Goal: Task Accomplishment & Management: Manage account settings

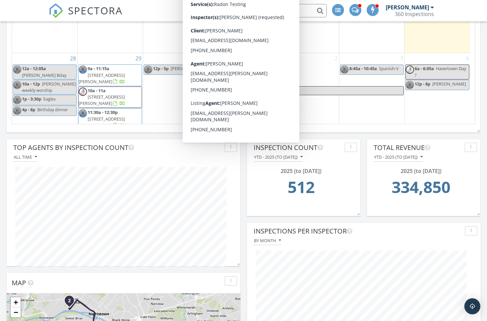
scroll to position [564, 0]
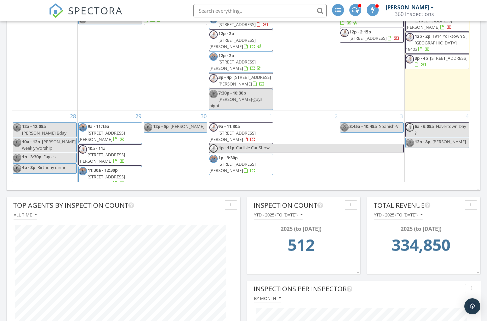
click at [174, 140] on div "30 12p - 5p Alex S" at bounding box center [175, 160] width 65 height 99
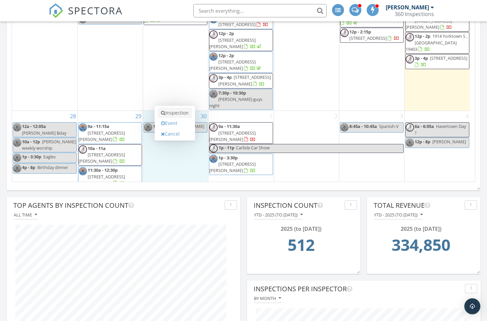
click at [174, 113] on link "Inspection" at bounding box center [175, 112] width 34 height 11
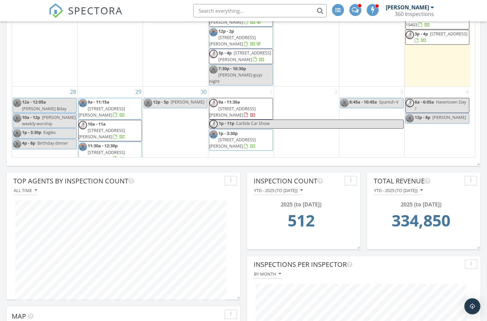
scroll to position [587, 0]
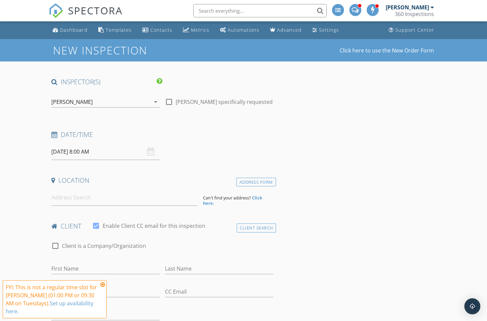
click at [103, 287] on icon at bounding box center [102, 284] width 5 height 5
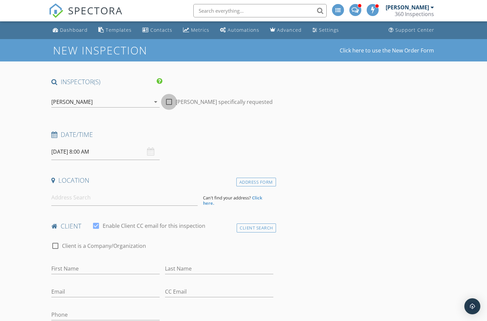
click at [170, 101] on div at bounding box center [168, 101] width 11 height 11
checkbox input "true"
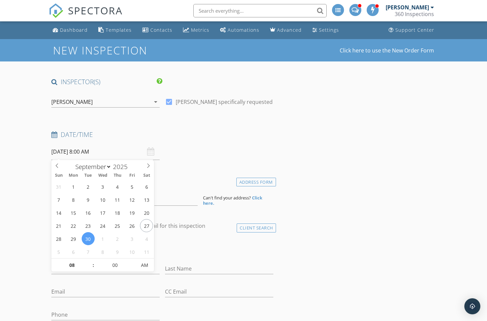
click at [86, 151] on input "09/30/2025 8:00 AM" at bounding box center [105, 151] width 108 height 16
type input "09"
type input "09/30/2025 9:00 AM"
click at [90, 261] on span at bounding box center [90, 261] width 5 height 7
type input "10"
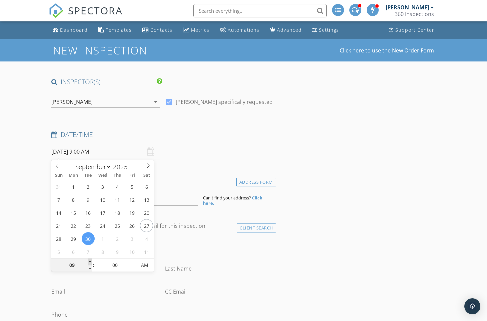
type input "09/30/2025 10:00 AM"
click at [90, 261] on span at bounding box center [90, 261] width 5 height 7
type input "11"
type input "09/30/2025 11:00 AM"
click at [90, 261] on span at bounding box center [90, 261] width 5 height 7
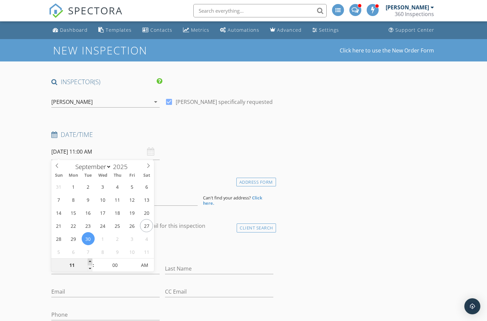
type input "12"
type input "09/30/2025 12:00 PM"
click at [90, 261] on span at bounding box center [90, 261] width 5 height 7
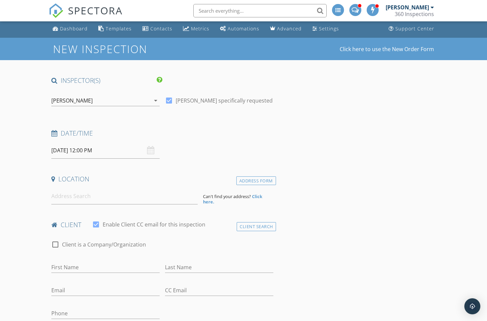
scroll to position [3, 0]
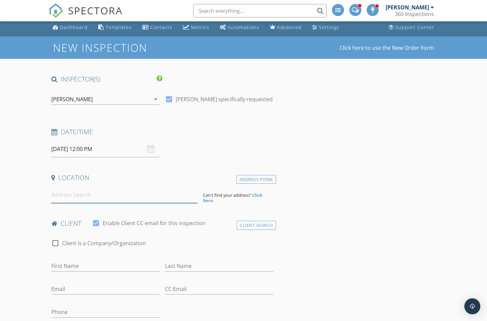
click at [105, 196] on input at bounding box center [124, 195] width 146 height 16
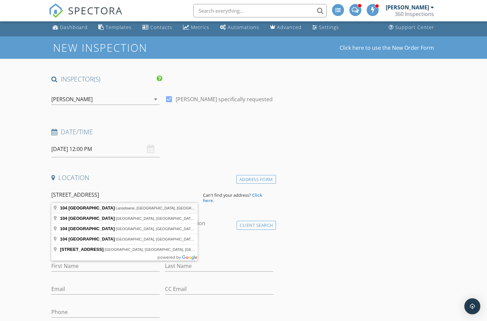
type input "104 North Union Avenue, Lansdowne, PA, USA"
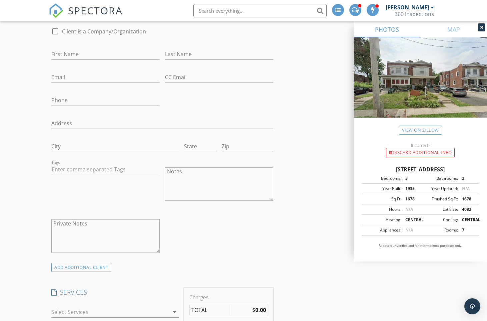
scroll to position [297, 0]
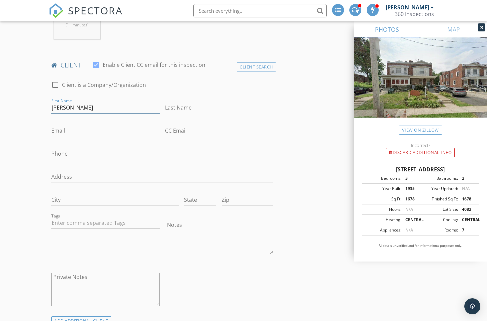
type input "Eric"
type input "Sury"
type input "Ericsury@gmail.com"
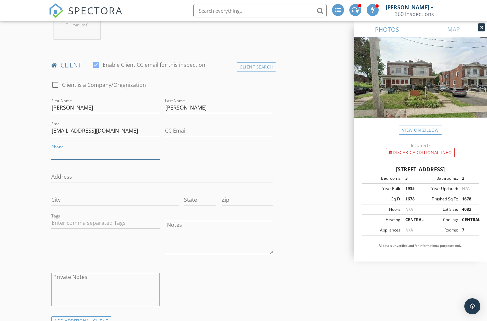
drag, startPoint x: 79, startPoint y: 155, endPoint x: 76, endPoint y: 151, distance: 5.9
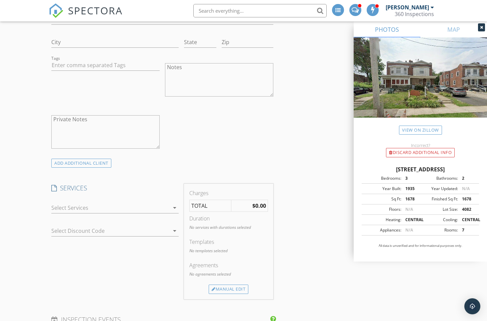
scroll to position [507, 0]
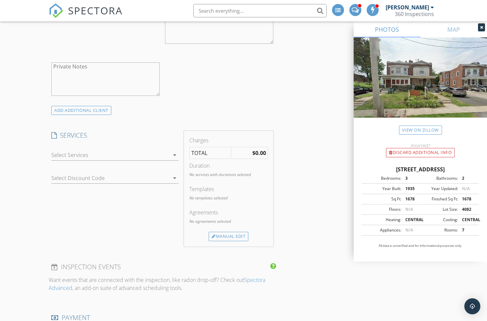
type input "570-730-6976"
click at [89, 157] on div at bounding box center [110, 154] width 118 height 11
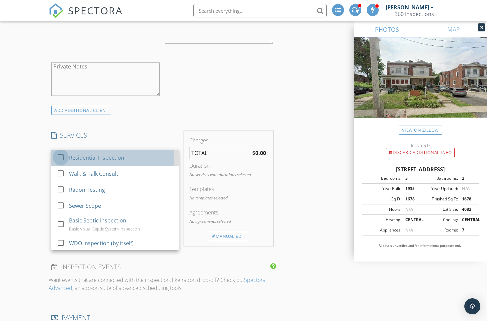
click at [61, 153] on div at bounding box center [60, 156] width 11 height 11
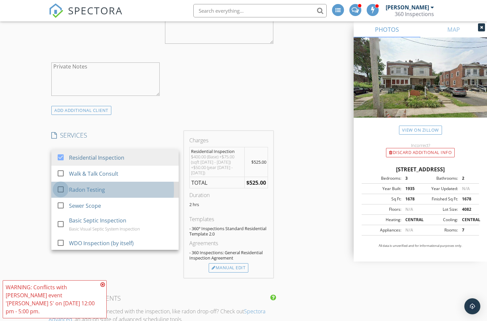
click at [59, 188] on div at bounding box center [60, 188] width 11 height 11
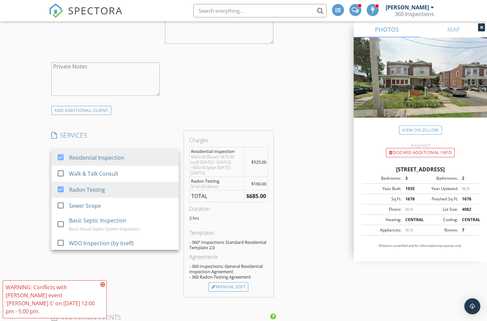
click at [110, 131] on h4 "SERVICES" at bounding box center [114, 135] width 127 height 9
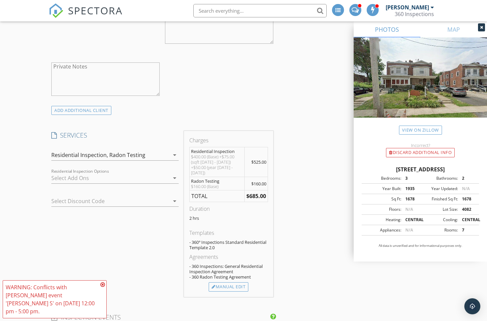
click at [76, 181] on div at bounding box center [110, 177] width 118 height 11
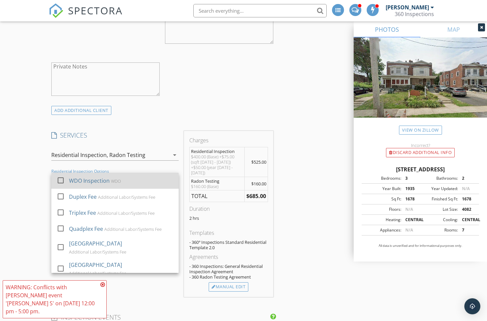
click at [62, 177] on div at bounding box center [60, 179] width 11 height 11
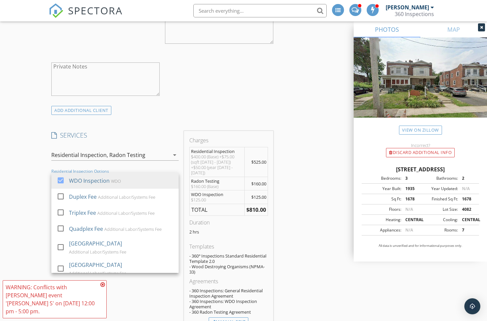
click at [43, 176] on div "New Inspection Click here to use the New Order Form INSPECTOR(S) check_box Stev…" at bounding box center [243, 317] width 487 height 1571
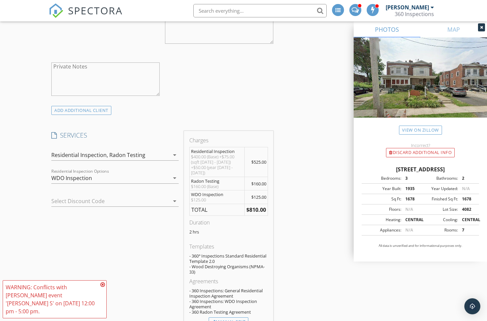
scroll to position [509, 0]
click at [103, 287] on icon at bounding box center [102, 284] width 5 height 5
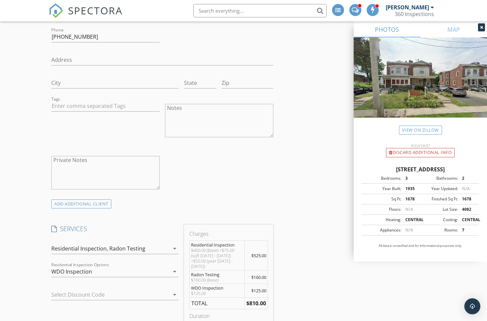
scroll to position [537, 0]
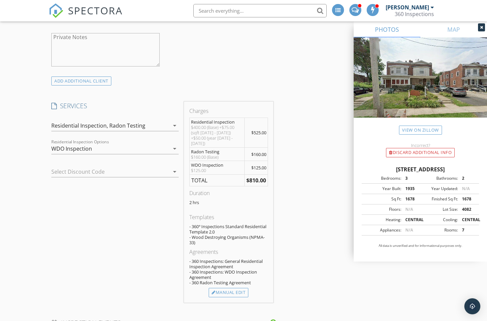
click at [176, 148] on icon "arrow_drop_down" at bounding box center [175, 148] width 8 height 8
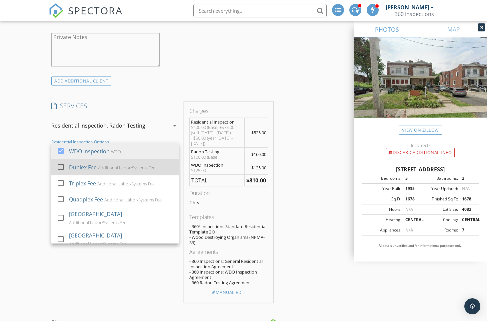
click at [60, 164] on div at bounding box center [60, 166] width 11 height 11
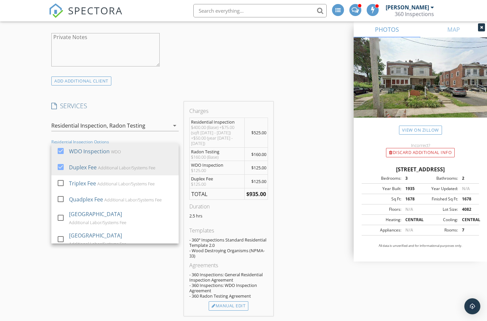
click at [22, 167] on div "New Inspection Click here to use the New Order Form INSPECTOR(S) check_box Stev…" at bounding box center [243, 294] width 487 height 1585
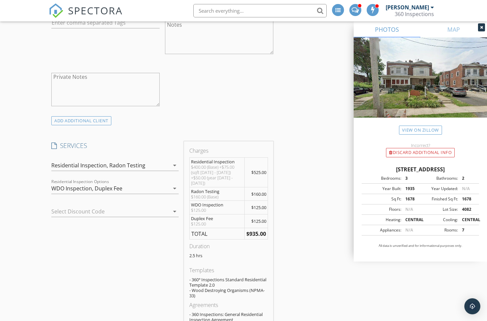
scroll to position [514, 0]
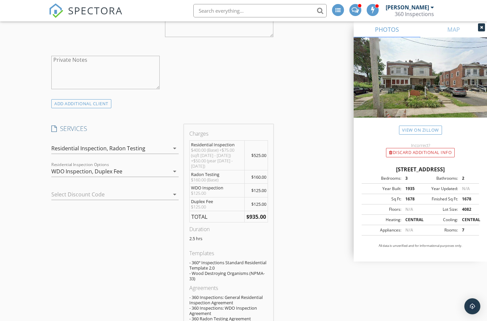
click at [133, 192] on div at bounding box center [105, 194] width 109 height 11
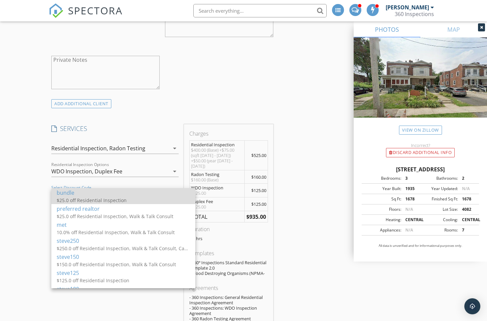
click at [77, 195] on div "bundle" at bounding box center [123, 193] width 133 height 8
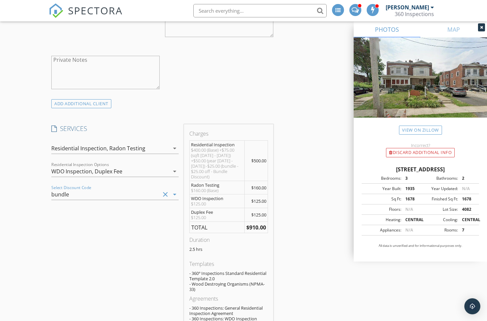
click at [166, 190] on icon "clear" at bounding box center [165, 193] width 8 height 8
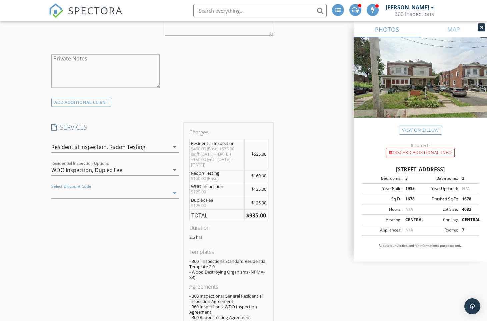
click at [116, 192] on div at bounding box center [105, 193] width 109 height 11
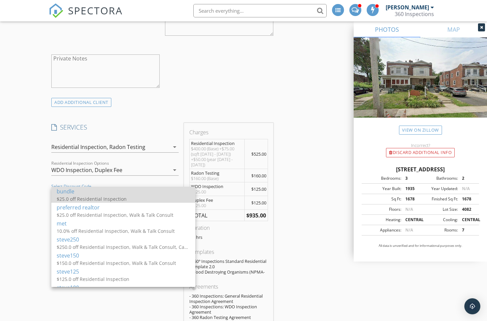
click at [80, 202] on div "$25.0 off Residential Inspection" at bounding box center [123, 198] width 133 height 7
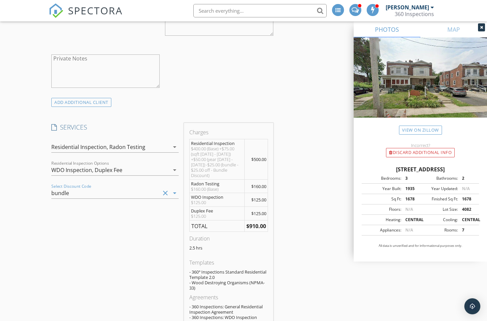
click at [96, 227] on div "SERVICES check_box Residential Inspection check_box_outline_blank Walk & Talk C…" at bounding box center [115, 235] width 133 height 225
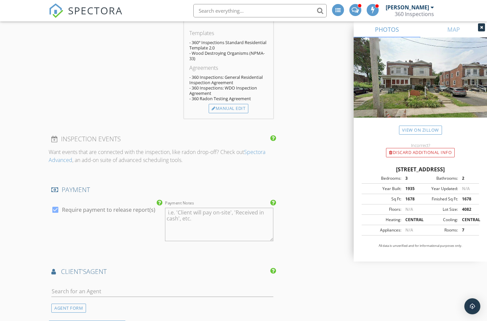
scroll to position [872, 0]
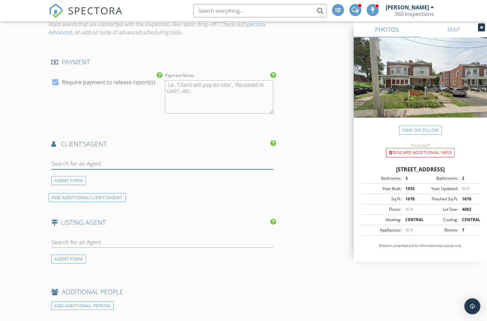
drag, startPoint x: 102, startPoint y: 154, endPoint x: 111, endPoint y: 145, distance: 12.5
click at [104, 158] on input "text" at bounding box center [162, 163] width 222 height 11
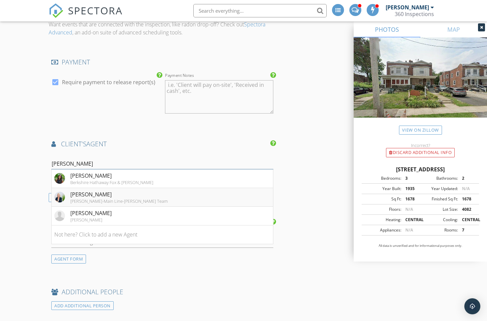
type input "Alexandra"
click at [122, 198] on div "Keller Williams-Main Line-Erica Deuschle Team" at bounding box center [118, 200] width 97 height 5
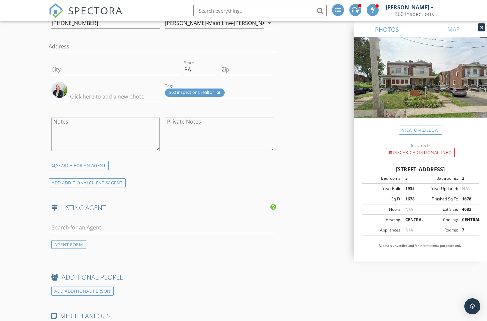
scroll to position [1084, 0]
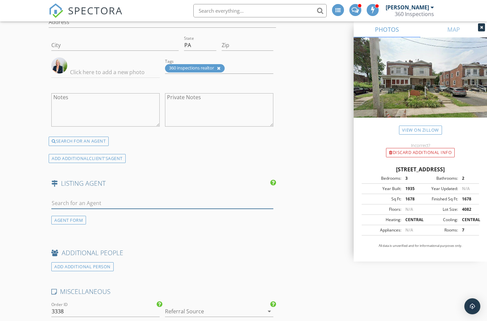
click at [106, 198] on input "text" at bounding box center [162, 203] width 222 height 11
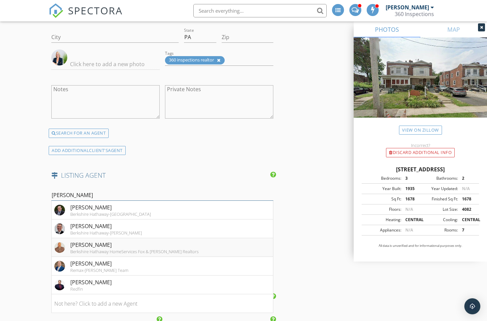
scroll to position [1101, 0]
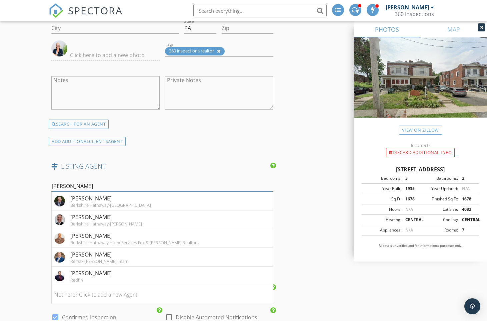
click at [105, 180] on input "Brian" at bounding box center [162, 185] width 222 height 11
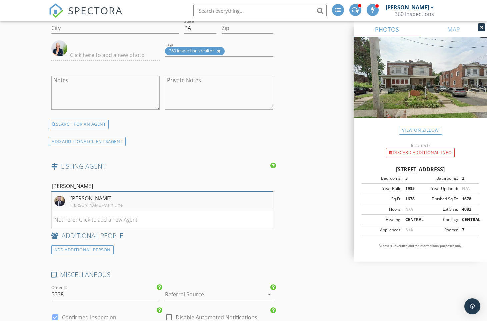
type input "Brian Griff"
click at [97, 202] on div "Keller Williams-Main Line" at bounding box center [96, 204] width 52 height 5
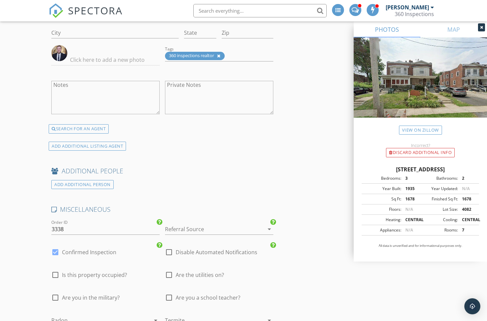
scroll to position [1360, 0]
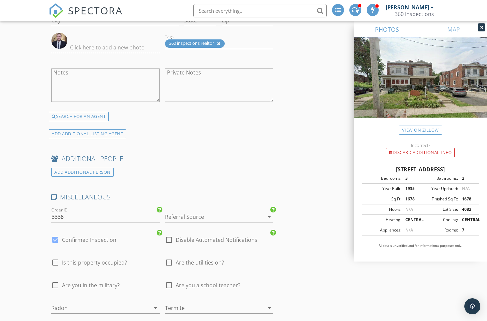
click at [193, 211] on div at bounding box center [210, 216] width 90 height 11
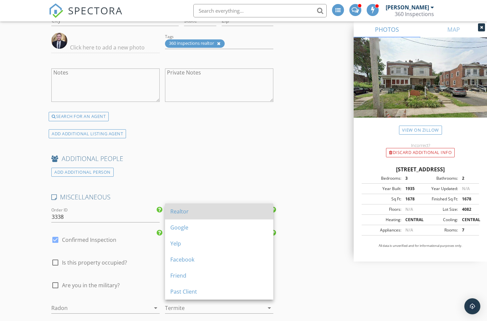
click at [192, 208] on div "Realtor" at bounding box center [219, 211] width 98 height 8
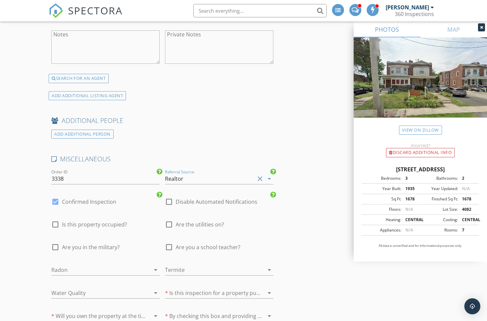
scroll to position [1410, 0]
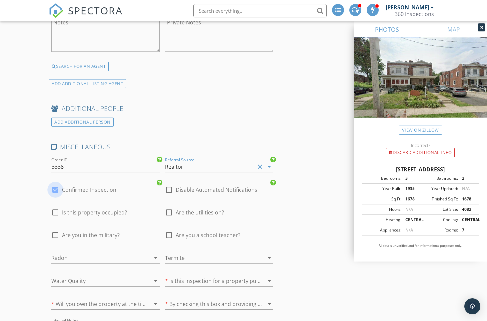
click at [57, 184] on div at bounding box center [55, 189] width 11 height 11
checkbox input "false"
checkbox input "true"
click at [171, 207] on div at bounding box center [168, 212] width 11 height 11
checkbox input "true"
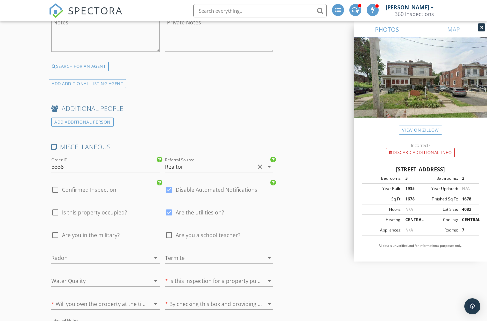
scroll to position [1455, 0]
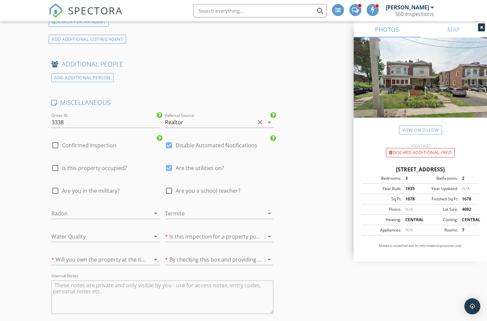
click at [86, 209] on div at bounding box center [96, 213] width 90 height 11
click at [86, 209] on div "Yes" at bounding box center [106, 208] width 98 height 8
click at [211, 208] on div at bounding box center [210, 213] width 90 height 11
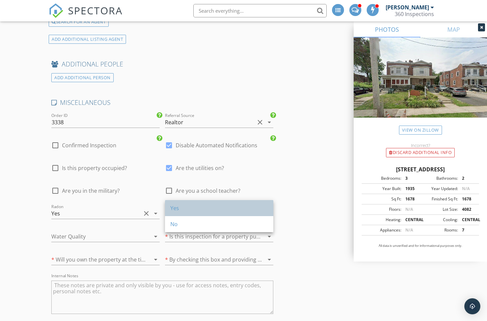
click at [200, 210] on div "Yes" at bounding box center [219, 208] width 98 height 8
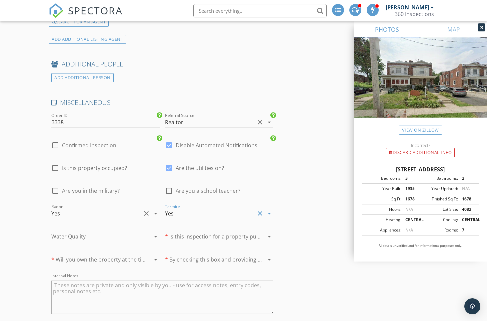
click at [81, 232] on div at bounding box center [96, 236] width 90 height 11
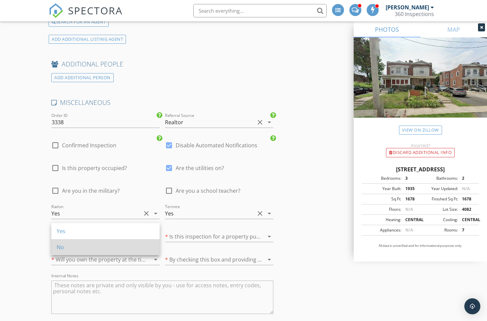
click at [83, 243] on div "No" at bounding box center [106, 247] width 98 height 8
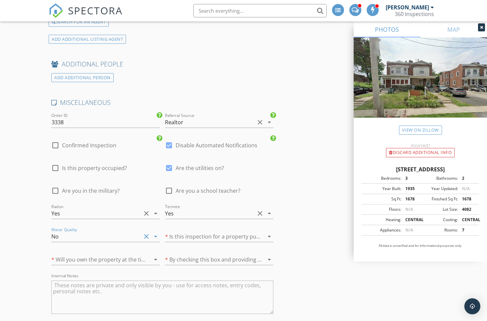
click at [205, 231] on div at bounding box center [210, 236] width 90 height 11
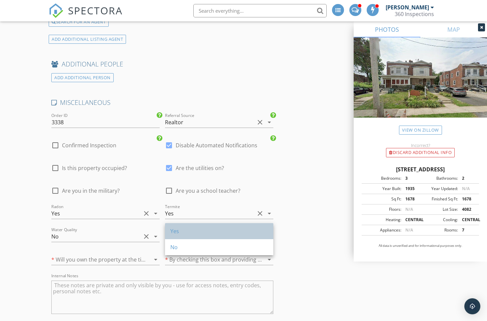
click at [205, 230] on div "Yes" at bounding box center [219, 231] width 98 height 8
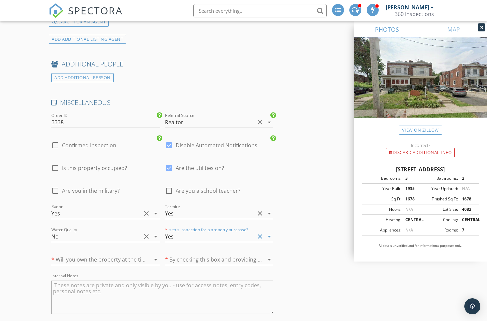
click at [98, 254] on div at bounding box center [96, 259] width 90 height 11
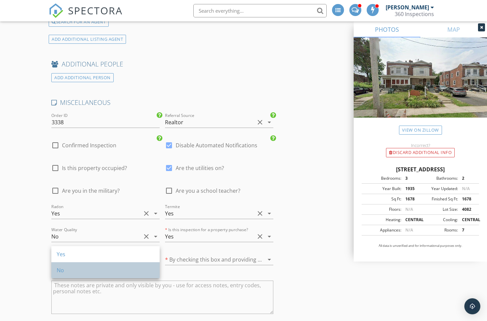
click at [90, 264] on div "No" at bounding box center [106, 270] width 98 height 16
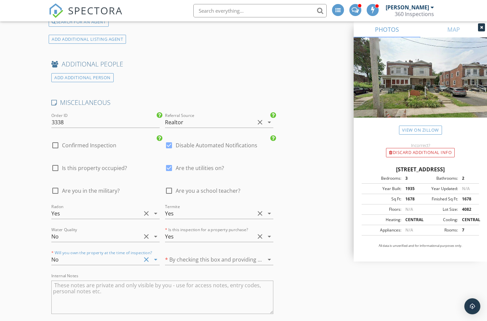
scroll to position [1463, 0]
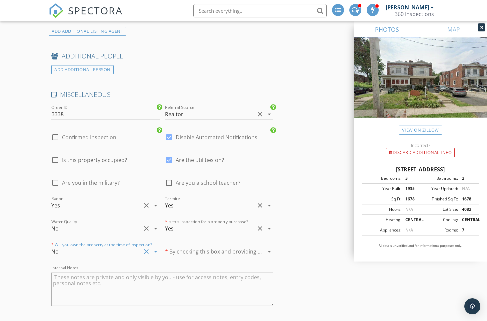
drag, startPoint x: 100, startPoint y: 271, endPoint x: 167, endPoint y: 263, distance: 67.2
click at [104, 272] on textarea "Internal Notes" at bounding box center [162, 288] width 222 height 33
type textarea "Access:"
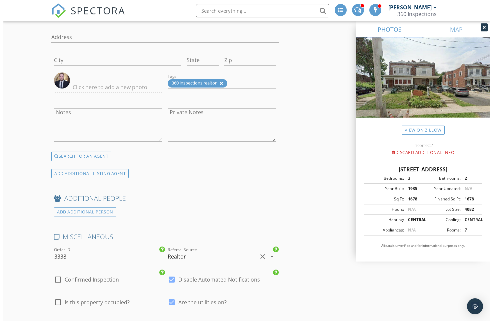
scroll to position [1660, 0]
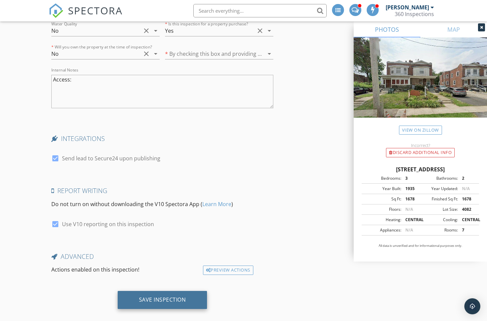
click at [185, 296] on div "Save Inspection" at bounding box center [162, 299] width 47 height 7
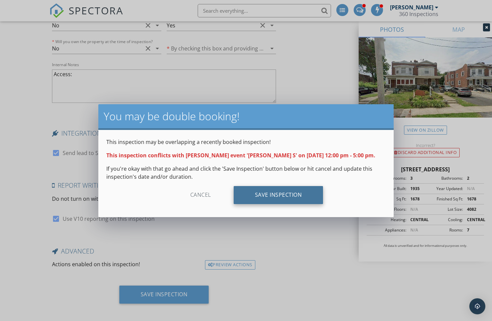
click at [282, 198] on div "Save Inspection" at bounding box center [279, 195] width 90 height 18
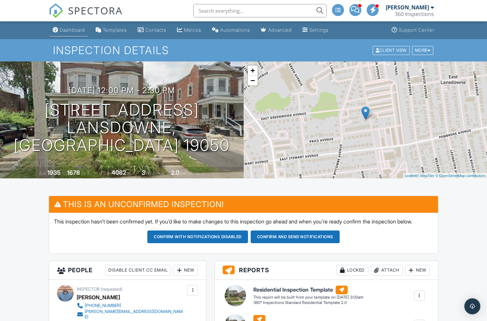
click at [78, 31] on div "Dashboard" at bounding box center [72, 30] width 25 height 6
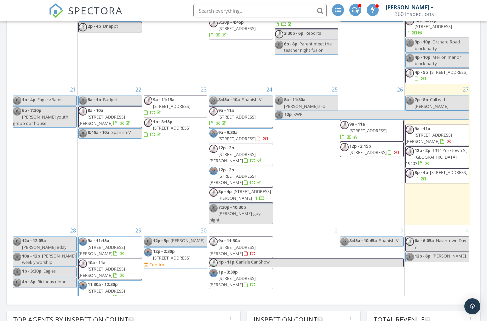
scroll to position [551, 0]
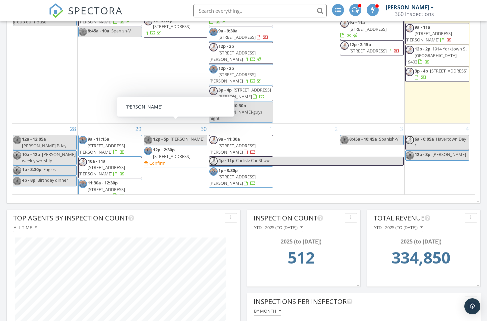
click at [192, 135] on link "12p - 5p [PERSON_NAME]" at bounding box center [176, 140] width 64 height 10
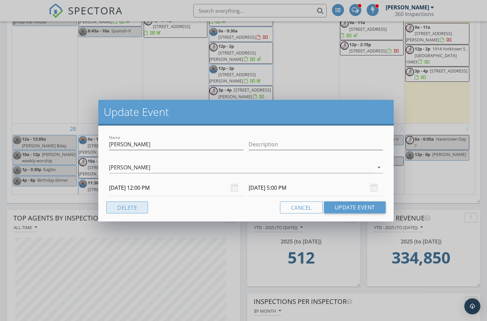
click at [130, 208] on button "Delete" at bounding box center [127, 207] width 42 height 12
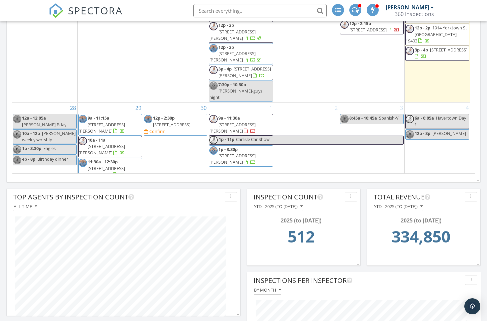
scroll to position [574, 0]
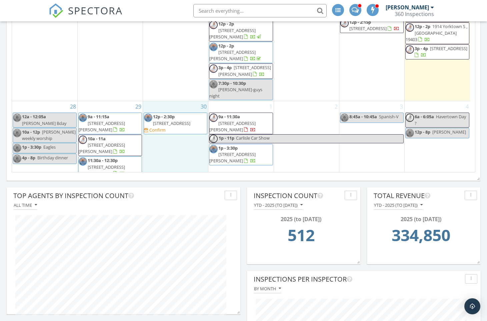
click at [165, 147] on div "30 12p - 2:30p 104 N Union Ave, Lansdowne 19050 Confirm" at bounding box center [175, 150] width 65 height 99
click at [179, 120] on link "Inspection" at bounding box center [175, 119] width 34 height 11
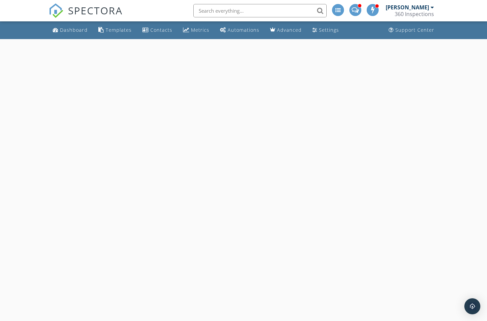
select select "8"
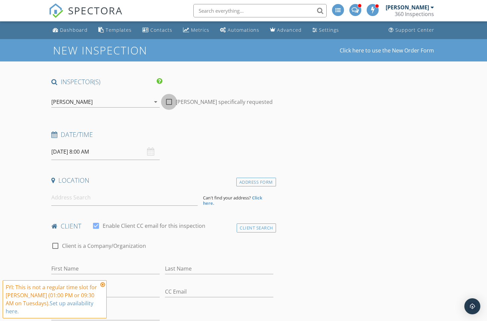
click at [170, 100] on div at bounding box center [168, 101] width 11 height 11
checkbox input "true"
click at [86, 151] on input "[DATE] 8:00 AM" at bounding box center [105, 151] width 108 height 16
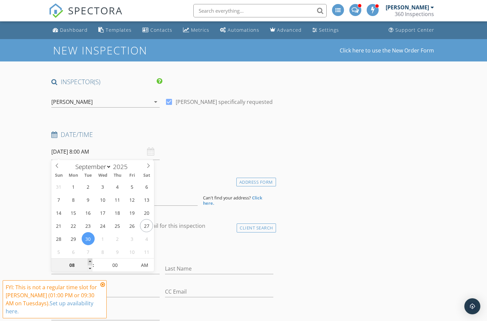
type input "09"
type input "[DATE] 9:00 AM"
click at [91, 261] on span at bounding box center [90, 261] width 5 height 7
type input "10"
type input "09/30/2025 10:00 AM"
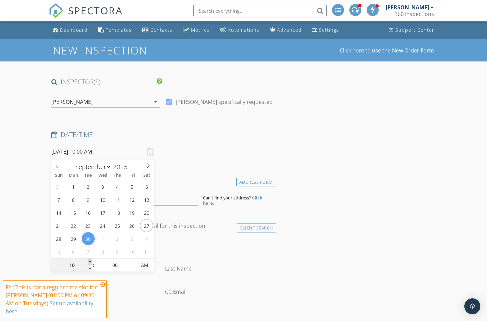
click at [91, 261] on span at bounding box center [90, 261] width 5 height 7
type input "11"
type input "09/30/2025 11:00 AM"
click at [91, 261] on span at bounding box center [90, 261] width 5 height 7
type input "12"
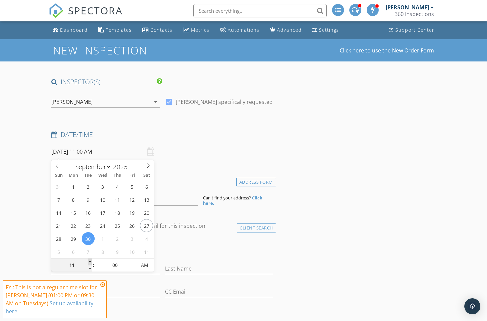
type input "[DATE] 12:00 PM"
click at [91, 260] on span at bounding box center [90, 261] width 5 height 7
type input "01"
type input "[DATE] 1:00 PM"
click at [90, 260] on span at bounding box center [90, 261] width 5 height 7
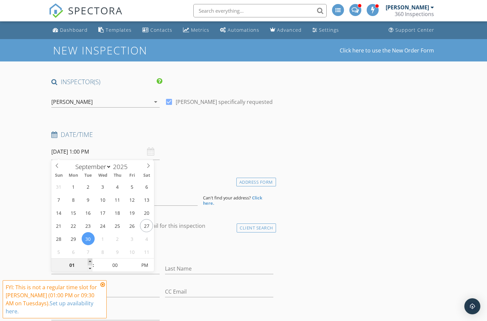
type input "02"
type input "09/30/2025 2:00 PM"
click at [90, 259] on span at bounding box center [90, 261] width 5 height 7
type input "03"
type input "09/30/2025 3:00 PM"
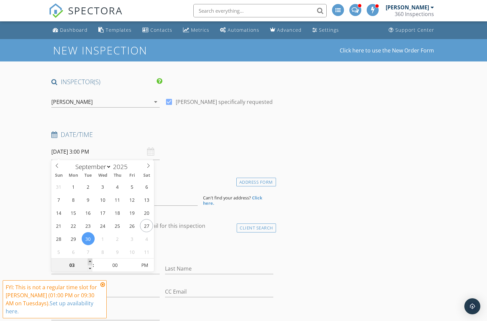
click at [90, 259] on span at bounding box center [90, 261] width 5 height 7
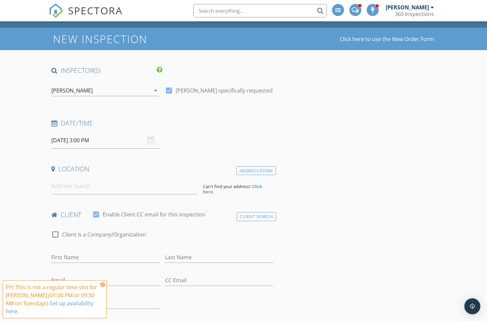
scroll to position [29, 0]
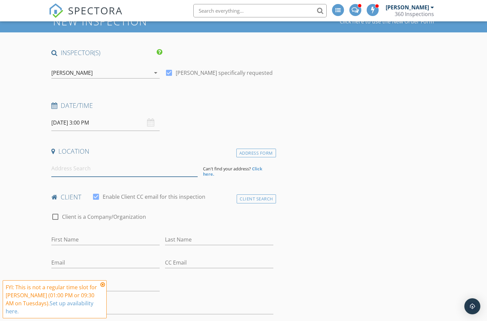
click at [136, 173] on input at bounding box center [124, 168] width 146 height 16
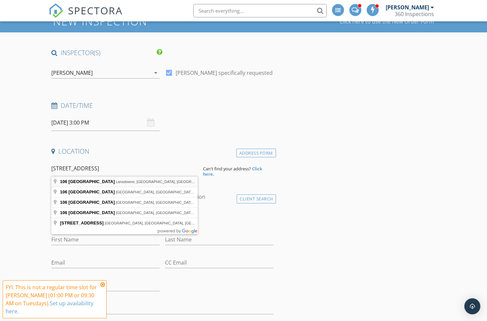
type input "106 North Union Avenue, Lansdowne, PA, USA"
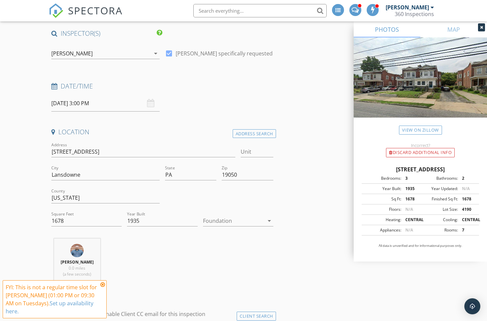
scroll to position [84, 0]
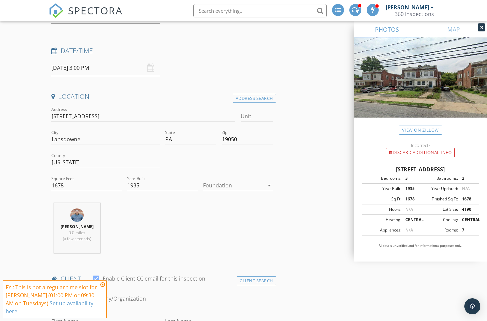
click at [103, 287] on icon at bounding box center [102, 284] width 5 height 5
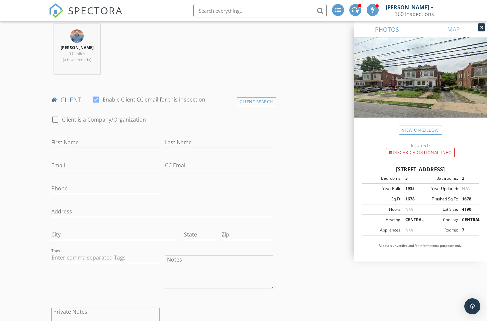
scroll to position [270, 0]
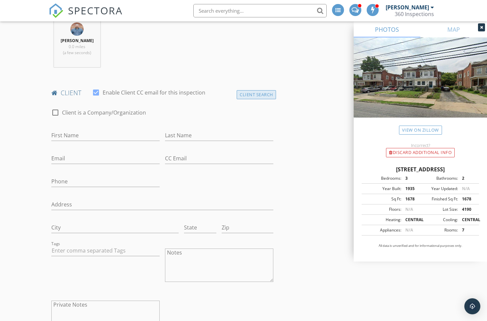
click at [247, 92] on div "Client Search" at bounding box center [256, 94] width 39 height 9
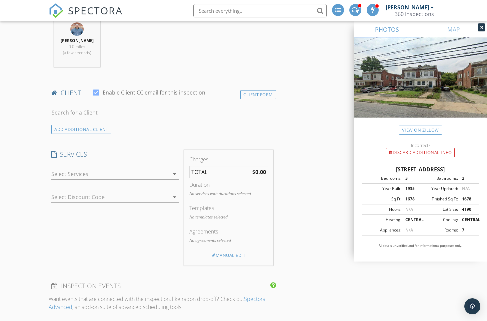
drag, startPoint x: 101, startPoint y: 100, endPoint x: 105, endPoint y: 102, distance: 4.0
click at [103, 101] on div "client check_box Enable Client CC email for this inspection Client Form ADD ADD…" at bounding box center [163, 110] width 228 height 45
click at [108, 113] on input "text" at bounding box center [162, 112] width 222 height 11
type input "Eric sury"
click at [116, 130] on li "Eric Sury ericsury@gmail.com" at bounding box center [163, 127] width 222 height 19
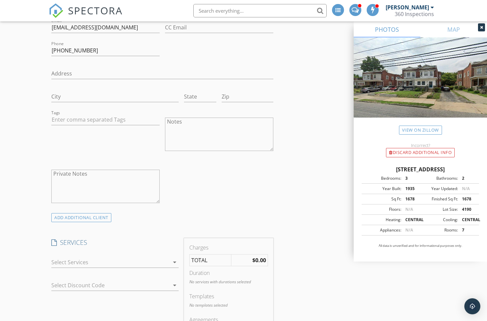
scroll to position [481, 0]
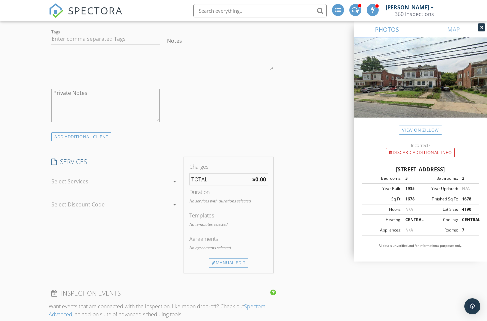
click at [66, 180] on div at bounding box center [110, 181] width 118 height 11
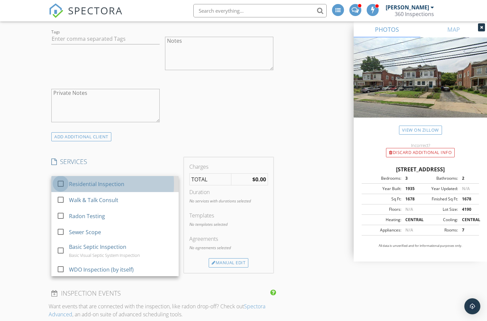
click at [59, 182] on div at bounding box center [60, 183] width 11 height 11
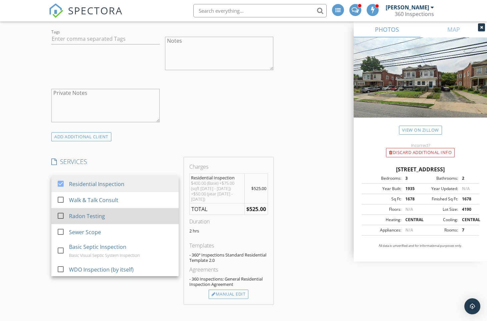
click at [59, 215] on div at bounding box center [60, 215] width 11 height 11
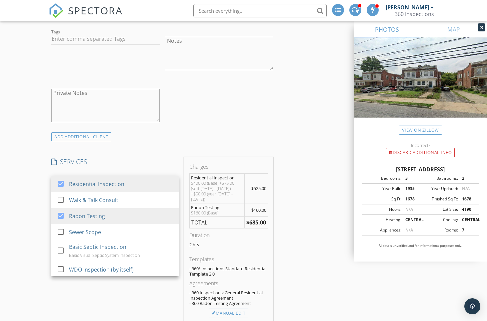
click at [38, 212] on div "New Inspection Click here to use the New Order Form INSPECTOR(S) check_box Stev…" at bounding box center [243, 326] width 487 height 1536
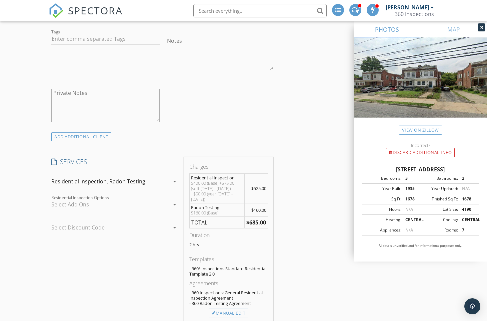
click at [74, 203] on div at bounding box center [110, 204] width 118 height 11
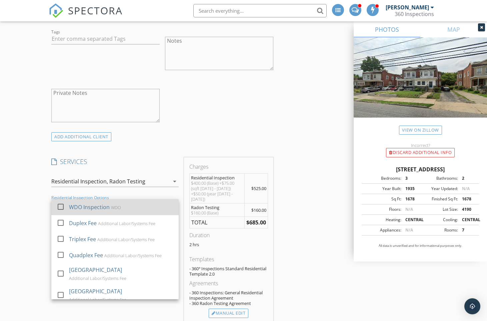
click at [60, 203] on div at bounding box center [60, 206] width 11 height 11
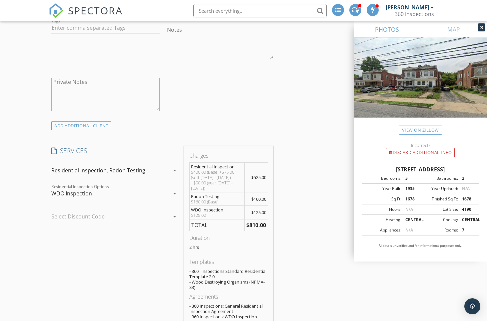
scroll to position [514, 0]
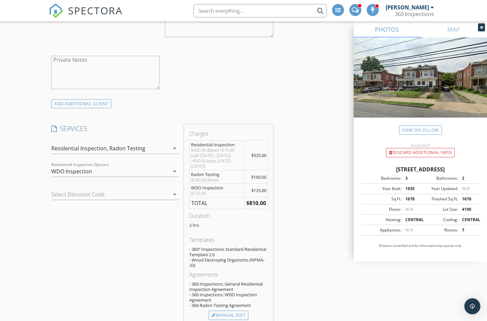
click at [112, 173] on div "WDO Inspection" at bounding box center [110, 171] width 118 height 11
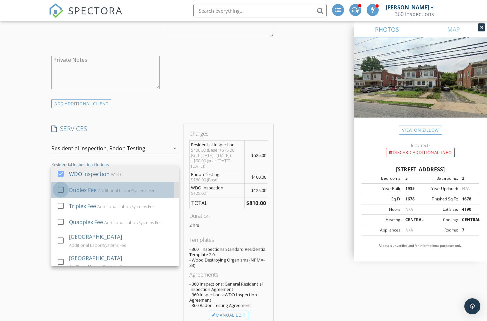
click at [61, 188] on div at bounding box center [60, 189] width 11 height 11
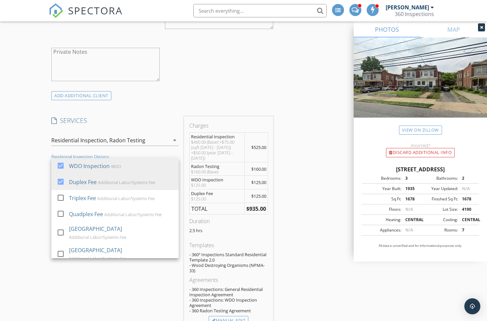
click at [30, 188] on div "New Inspection Click here to use the New Order Form INSPECTOR(S) check_box Stev…" at bounding box center [243, 309] width 487 height 1585
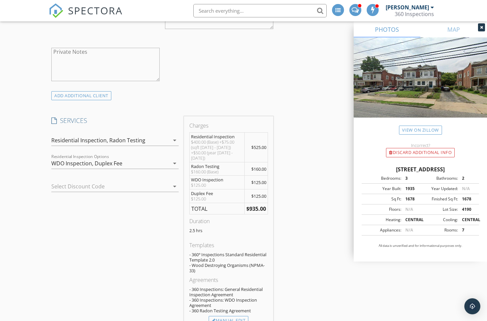
scroll to position [523, 0]
click at [80, 179] on div at bounding box center [105, 184] width 109 height 11
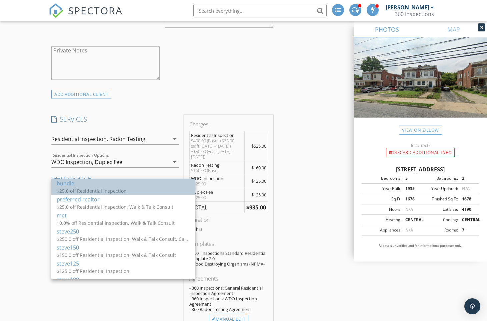
click at [74, 185] on div "bundle" at bounding box center [123, 183] width 133 height 8
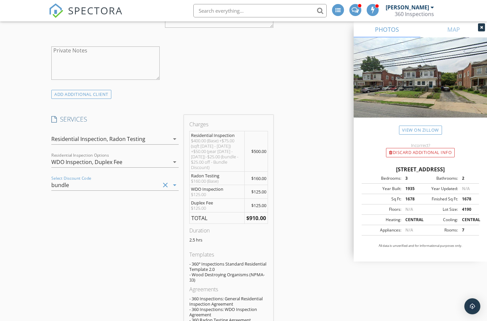
click at [300, 155] on div "INSPECTOR(S) check_box Steve Inge PRIMARY check_box_outline_blank Thomas Hartma…" at bounding box center [244, 324] width 390 height 1541
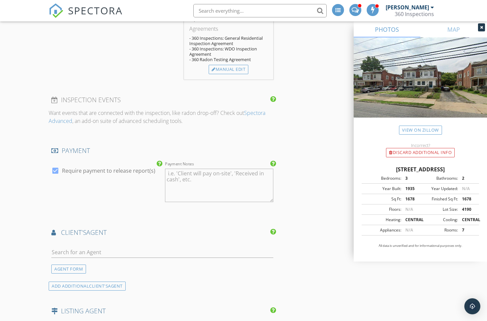
scroll to position [835, 0]
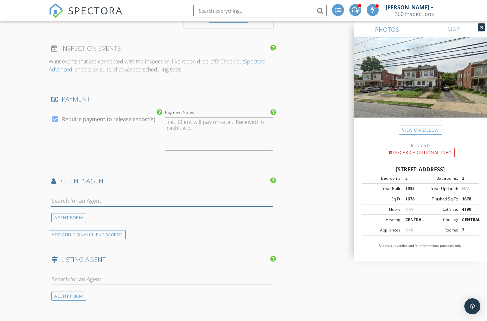
drag, startPoint x: 95, startPoint y: 194, endPoint x: 99, endPoint y: 194, distance: 4.7
click at [95, 195] on input "text" at bounding box center [162, 200] width 222 height 11
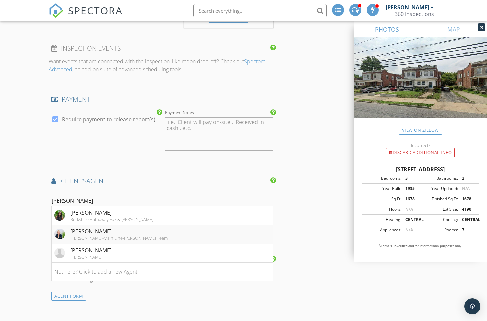
type input "[PERSON_NAME]"
click at [92, 235] on div "[PERSON_NAME]-Main Line-[PERSON_NAME] Team" at bounding box center [118, 237] width 97 height 5
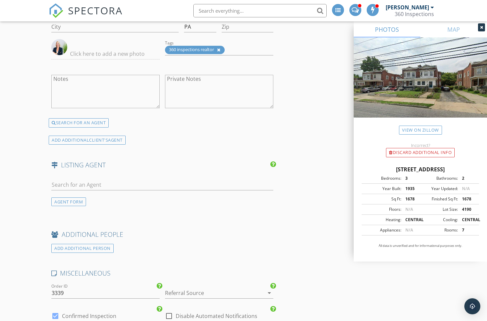
scroll to position [1104, 0]
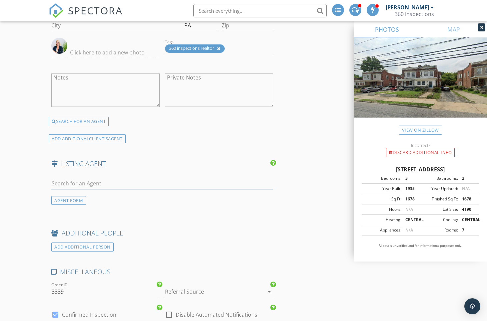
click at [79, 178] on input "text" at bounding box center [162, 183] width 222 height 11
type input "Brian Griff"
click at [112, 192] on div "[PERSON_NAME]" at bounding box center [96, 196] width 52 height 8
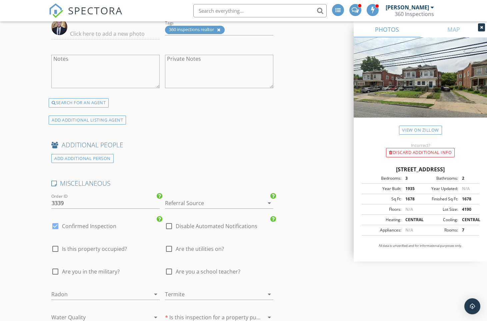
scroll to position [1386, 0]
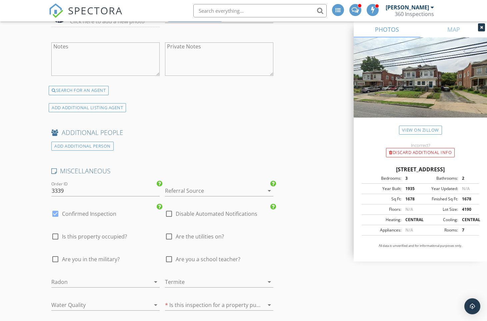
click at [187, 185] on div at bounding box center [210, 190] width 90 height 11
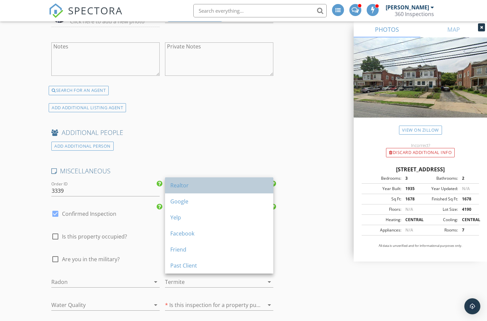
click at [185, 180] on div "Realtor" at bounding box center [219, 185] width 98 height 16
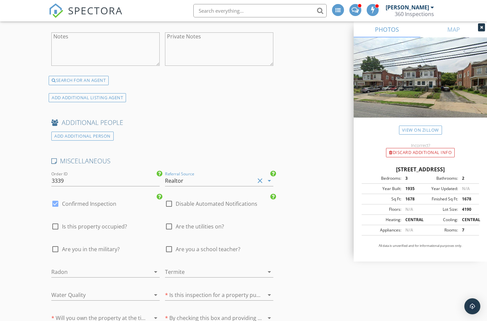
scroll to position [1426, 0]
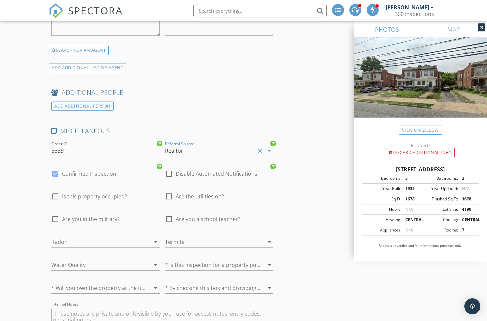
click at [57, 168] on div at bounding box center [55, 173] width 11 height 11
checkbox input "false"
checkbox input "true"
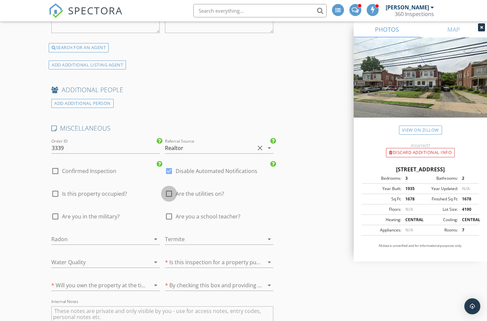
click at [171, 188] on div at bounding box center [168, 193] width 11 height 11
checkbox input "true"
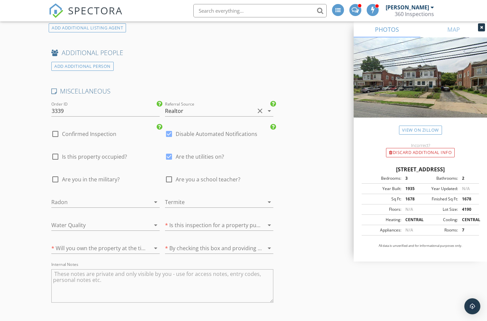
scroll to position [1475, 0]
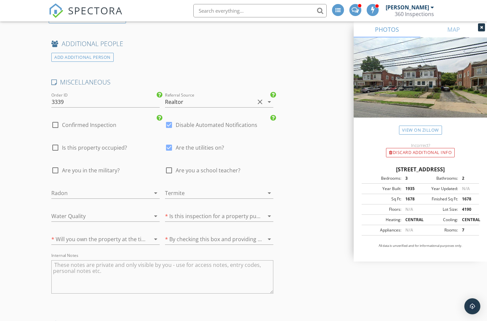
click at [101, 188] on div at bounding box center [96, 193] width 90 height 11
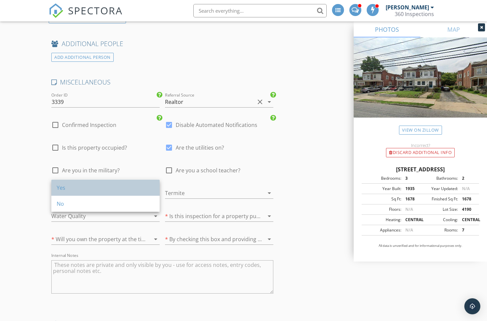
click at [99, 191] on div "Yes" at bounding box center [106, 187] width 98 height 8
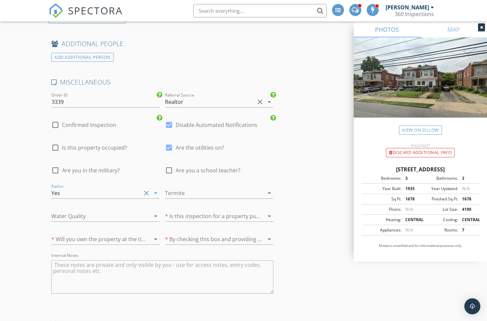
click at [219, 189] on div at bounding box center [210, 193] width 90 height 11
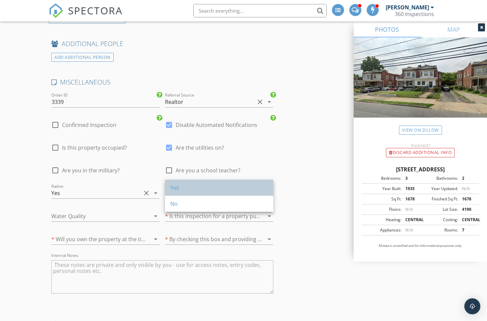
click at [215, 186] on div "Yes" at bounding box center [219, 187] width 98 height 8
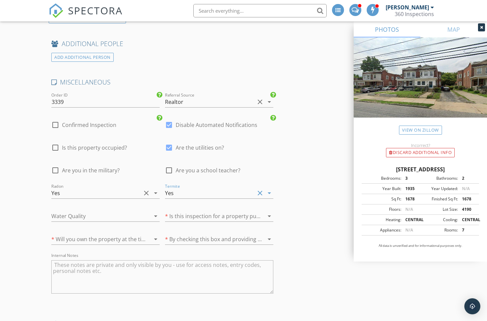
click at [79, 211] on div at bounding box center [96, 216] width 90 height 11
drag, startPoint x: 81, startPoint y: 224, endPoint x: 125, endPoint y: 224, distance: 44.7
click at [81, 224] on div "No" at bounding box center [106, 227] width 98 height 8
click at [218, 211] on div at bounding box center [210, 216] width 90 height 11
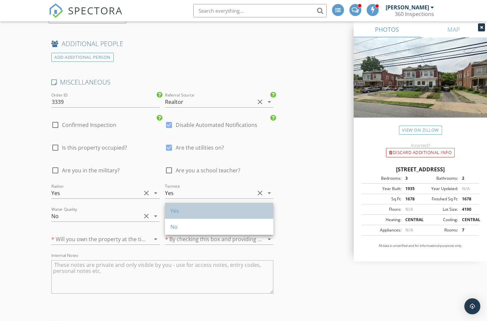
click at [215, 209] on div "Yes" at bounding box center [219, 211] width 98 height 8
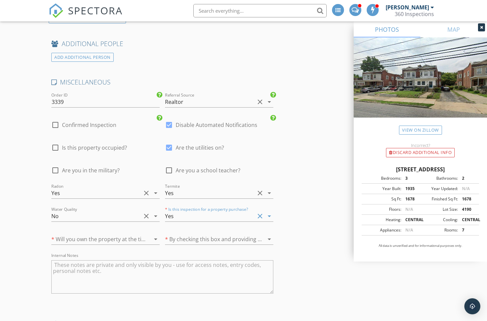
click at [74, 234] on div at bounding box center [96, 239] width 90 height 11
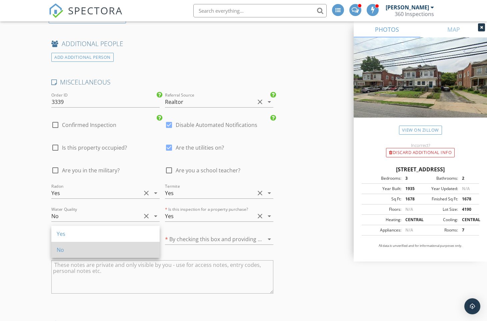
click at [82, 244] on div "No" at bounding box center [106, 250] width 98 height 16
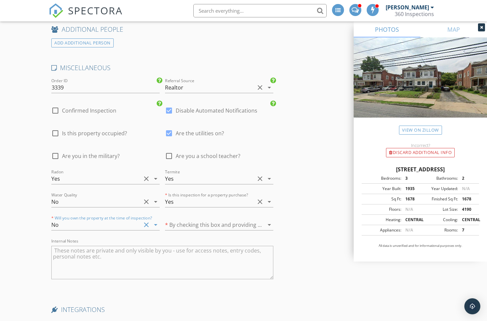
scroll to position [1505, 0]
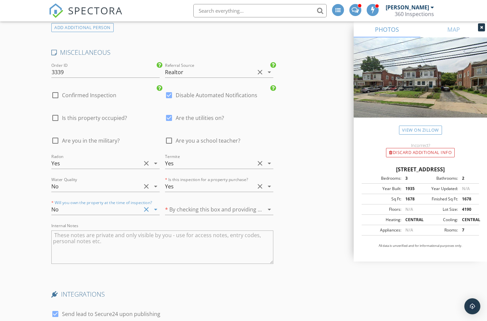
drag, startPoint x: 106, startPoint y: 226, endPoint x: 109, endPoint y: 229, distance: 4.7
click at [107, 230] on textarea "Internal Notes" at bounding box center [162, 246] width 222 height 33
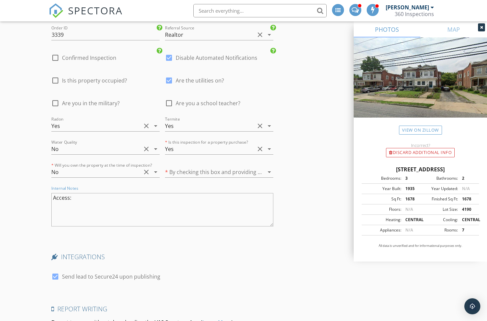
scroll to position [1660, 0]
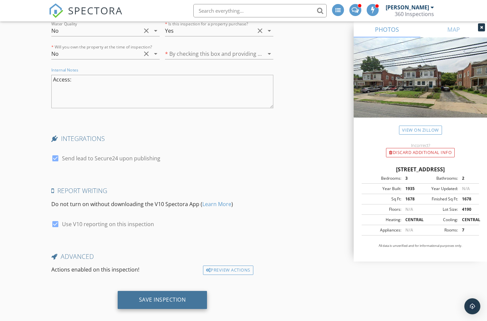
type textarea "Access:"
click at [160, 296] on div "Save Inspection" at bounding box center [162, 299] width 47 height 7
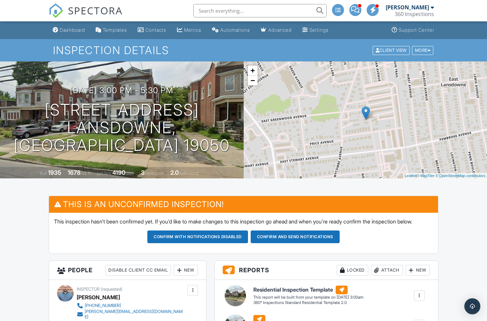
click at [60, 13] on img at bounding box center [56, 10] width 15 height 15
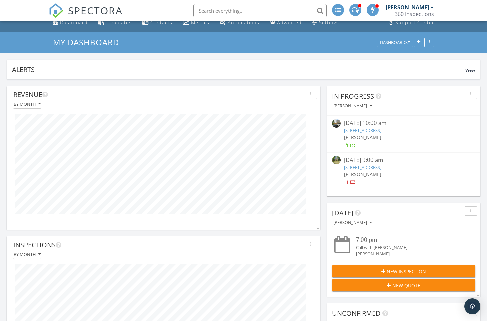
scroll to position [17, 0]
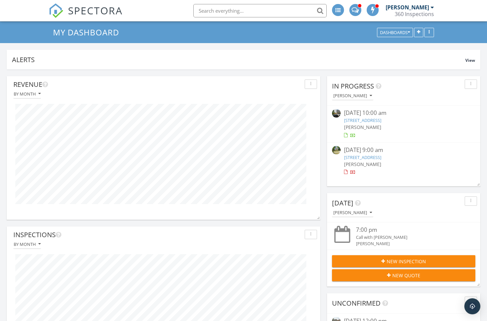
click at [242, 252] on div at bounding box center [163, 304] width 307 height 111
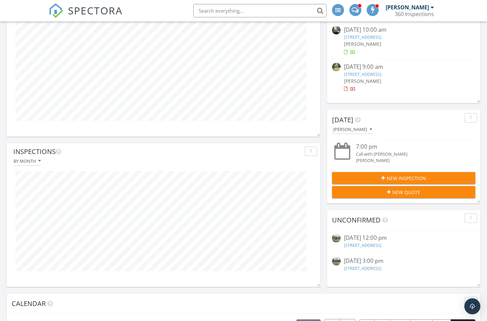
scroll to position [0, 0]
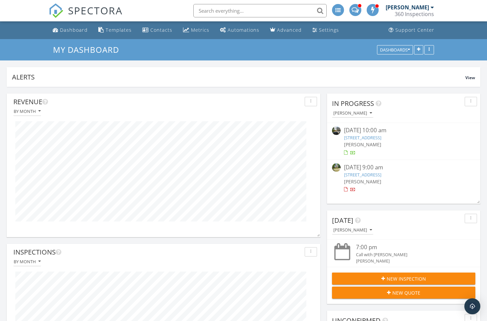
click at [59, 10] on img at bounding box center [56, 10] width 15 height 15
click at [61, 10] on img at bounding box center [56, 10] width 15 height 15
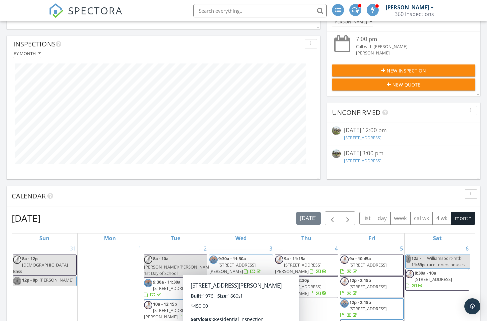
scroll to position [220, 0]
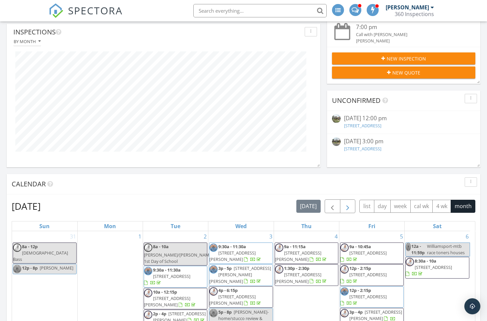
click at [347, 203] on span "button" at bounding box center [348, 206] width 8 height 8
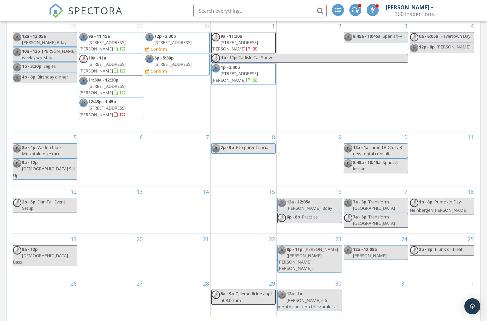
scroll to position [439, 0]
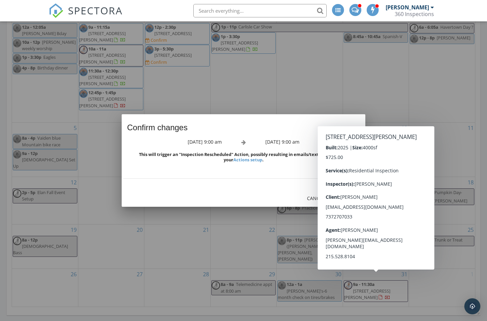
click at [311, 198] on div "Cancel" at bounding box center [316, 198] width 19 height 7
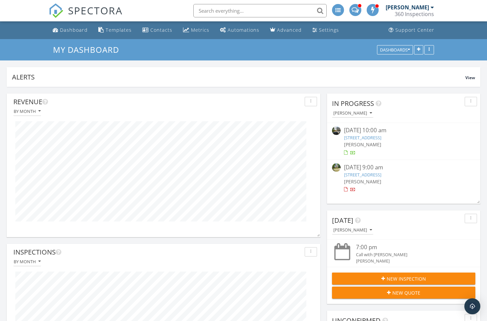
click at [56, 9] on img at bounding box center [56, 10] width 15 height 15
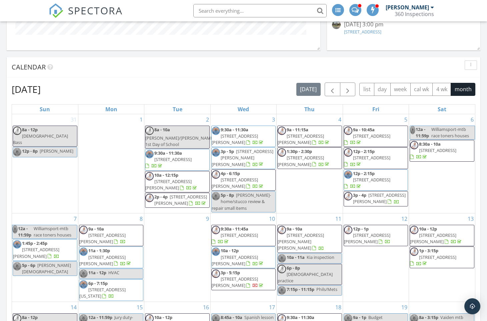
scroll to position [142, 0]
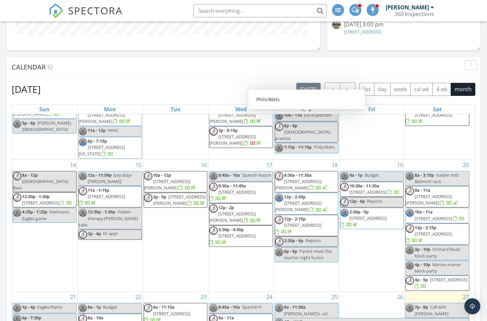
click at [350, 87] on span "button" at bounding box center [348, 89] width 8 height 8
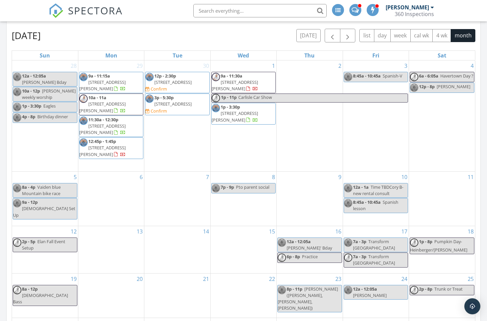
scroll to position [441, 0]
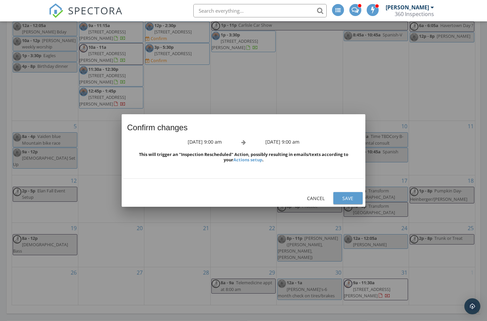
click at [348, 196] on div "Save" at bounding box center [348, 198] width 19 height 7
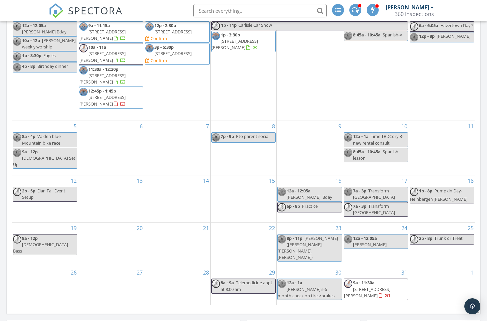
scroll to position [428, 0]
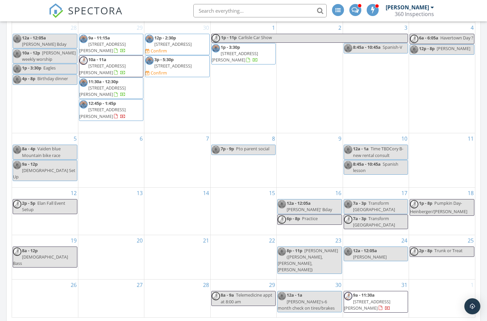
click at [252, 55] on span "252 Hathaway Ln, Wynnewood 19096" at bounding box center [235, 56] width 46 height 12
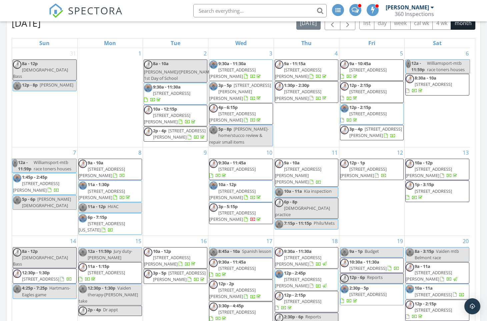
scroll to position [278, 0]
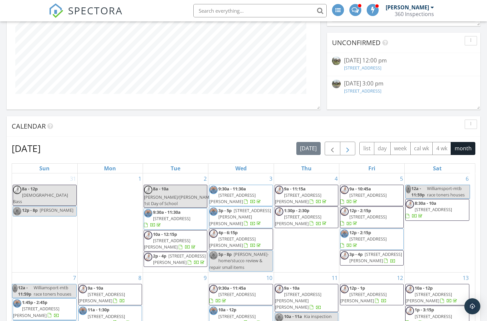
click at [347, 147] on span "button" at bounding box center [348, 148] width 8 height 8
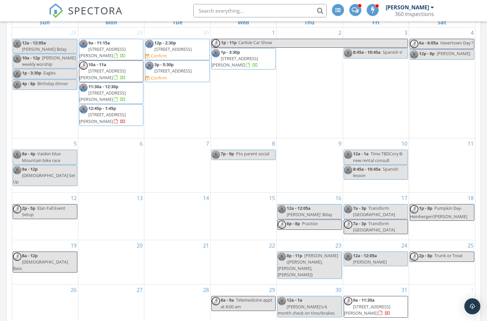
scroll to position [425, 0]
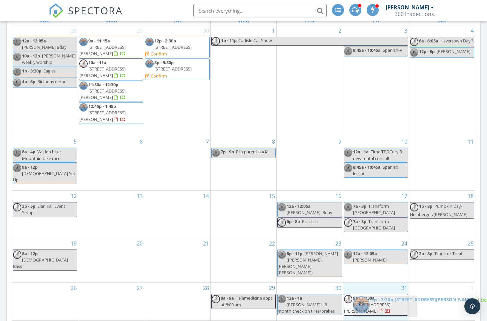
drag, startPoint x: 254, startPoint y: 67, endPoint x: 385, endPoint y: 308, distance: 273.5
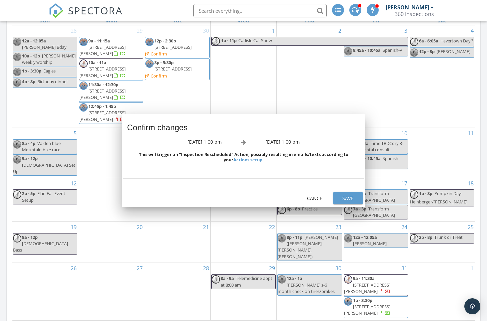
scroll to position [426, 0]
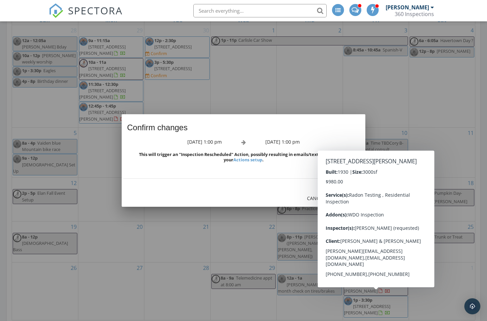
click at [402, 99] on div at bounding box center [243, 160] width 487 height 321
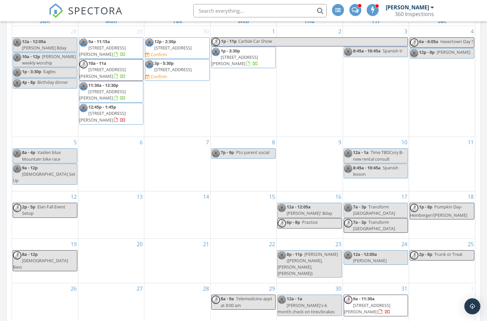
scroll to position [426, 0]
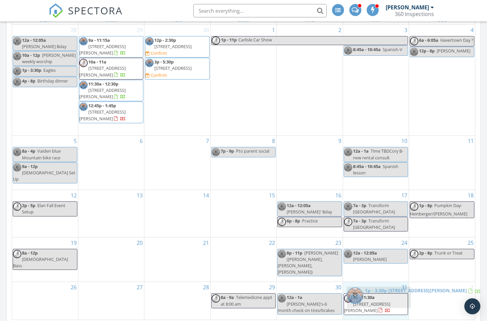
drag, startPoint x: 248, startPoint y: 59, endPoint x: 384, endPoint y: 300, distance: 276.4
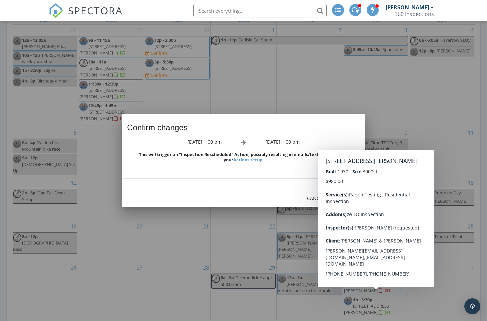
click at [330, 132] on div "Confirm changes" at bounding box center [244, 126] width 244 height 24
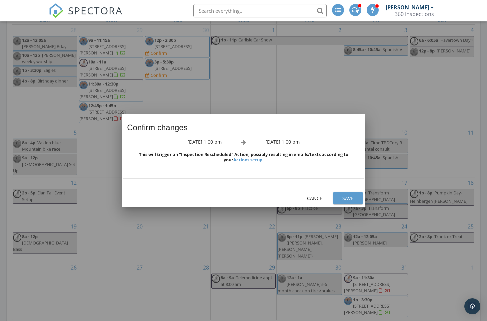
click at [349, 198] on div "Save" at bounding box center [348, 198] width 19 height 7
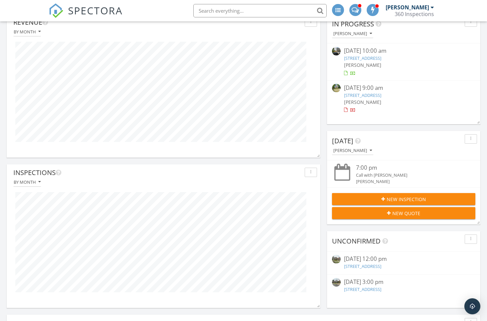
scroll to position [0, 0]
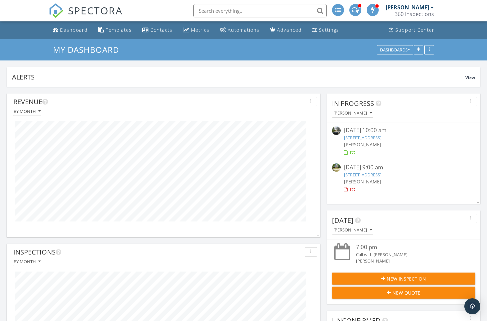
click at [55, 9] on img at bounding box center [56, 10] width 15 height 15
click at [58, 12] on img at bounding box center [56, 10] width 15 height 15
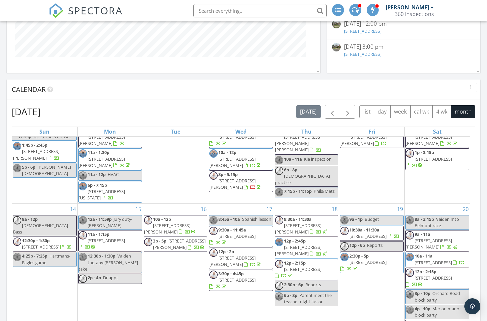
scroll to position [60, 0]
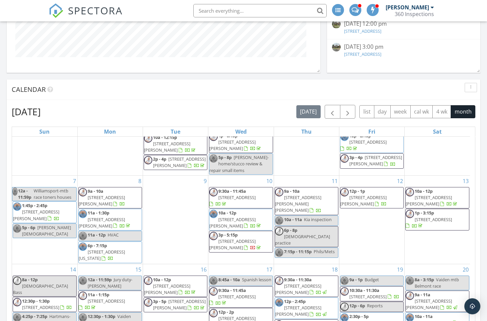
click at [56, 9] on img at bounding box center [56, 10] width 15 height 15
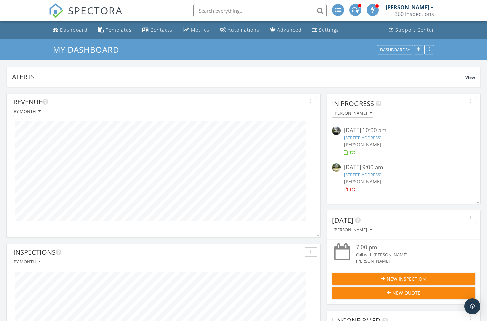
click at [62, 10] on img at bounding box center [56, 10] width 15 height 15
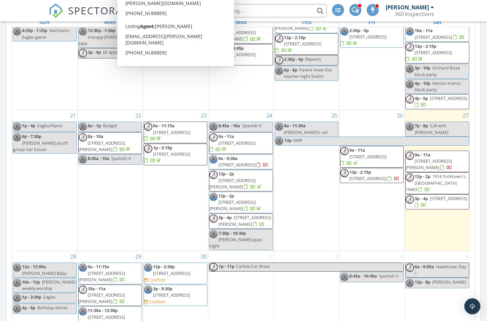
scroll to position [425, 0]
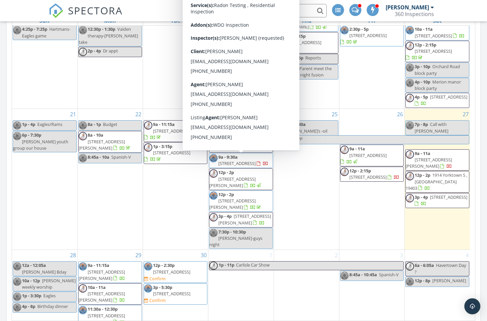
click at [254, 176] on span "[STREET_ADDRESS][PERSON_NAME]" at bounding box center [233, 182] width 46 height 12
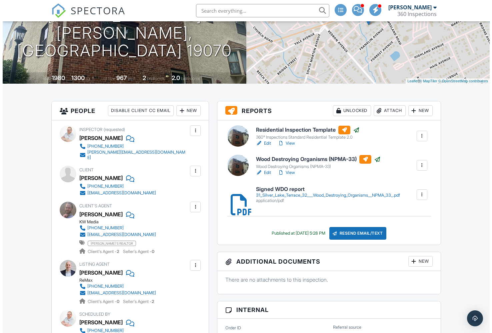
scroll to position [147, 0]
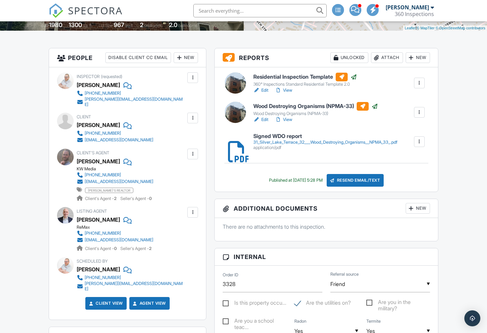
click at [193, 209] on div at bounding box center [193, 212] width 7 height 7
click at [170, 228] on li "Edit" at bounding box center [177, 233] width 34 height 17
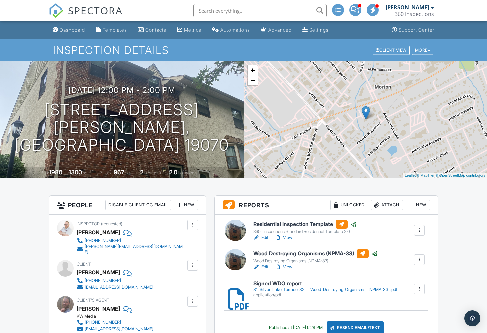
click at [57, 6] on img at bounding box center [56, 10] width 15 height 15
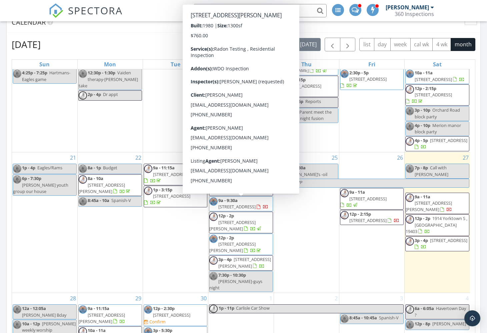
scroll to position [420, 0]
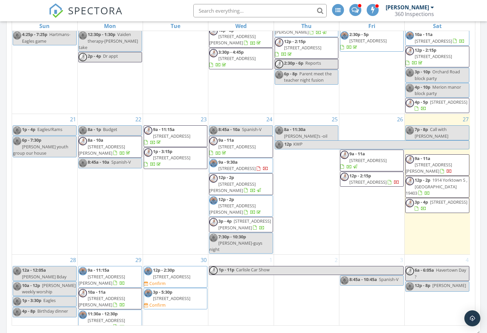
click at [248, 218] on span "[STREET_ADDRESS][PERSON_NAME]" at bounding box center [245, 224] width 53 height 12
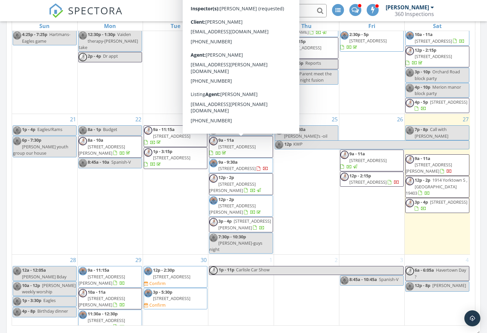
scroll to position [235, 0]
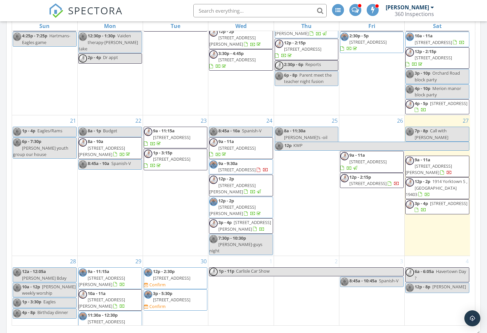
click at [250, 145] on span "[STREET_ADDRESS]" at bounding box center [237, 148] width 37 height 6
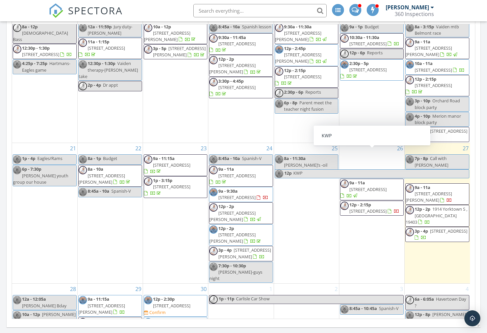
scroll to position [213, 0]
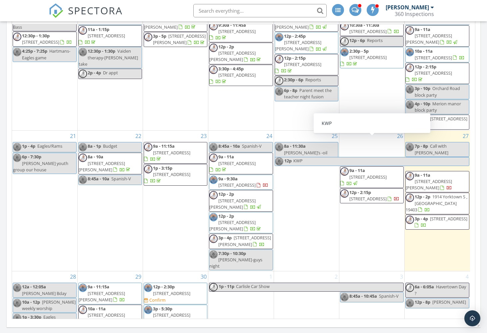
click at [368, 199] on div "26 9a - 11a [STREET_ADDRESS] 12p - 2:15p [STREET_ADDRESS]" at bounding box center [372, 201] width 65 height 140
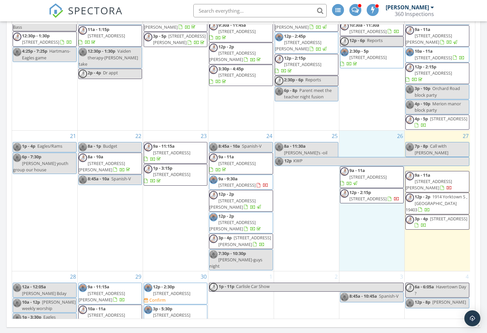
click at [479, 199] on div "[DATE] [DATE] list day week cal wk 4 wk month Sun Mon Tue Wed Thu Fri Sat 31 8a…" at bounding box center [244, 156] width 474 height 337
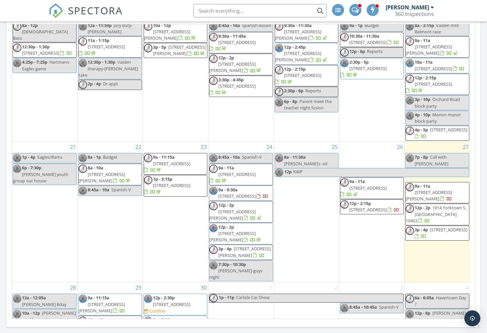
scroll to position [207, 0]
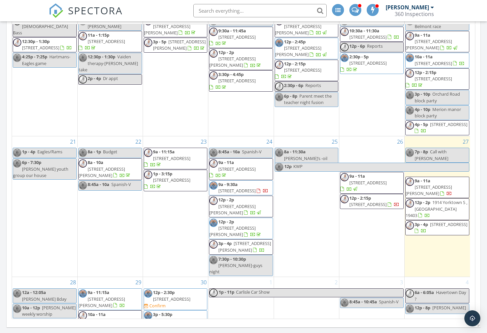
click at [380, 202] on span "[STREET_ADDRESS]" at bounding box center [368, 205] width 37 height 6
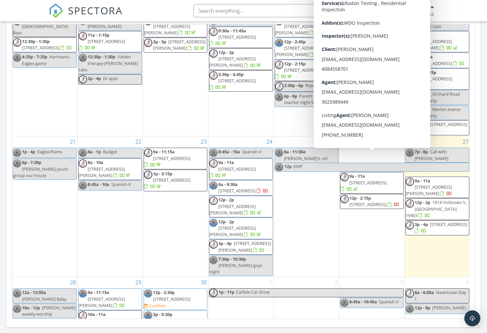
click at [379, 180] on span "[STREET_ADDRESS]" at bounding box center [368, 183] width 37 height 6
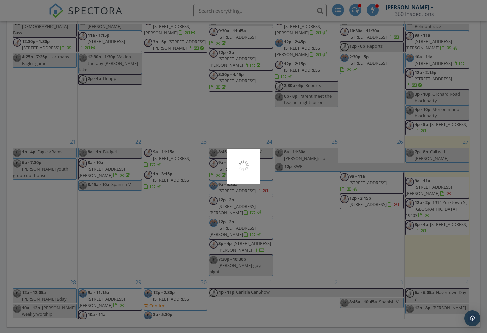
click at [379, 159] on div at bounding box center [243, 166] width 487 height 333
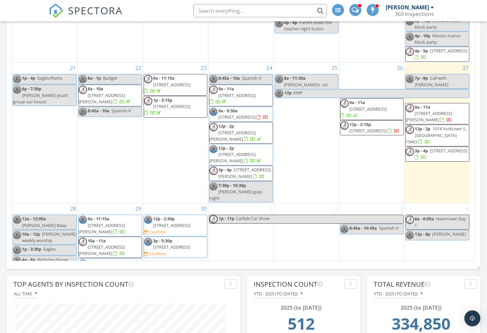
scroll to position [222, 0]
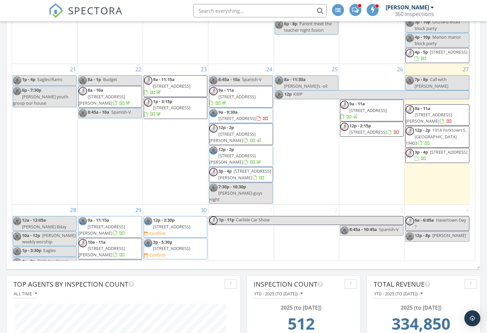
click at [445, 112] on span "[STREET_ADDRESS][PERSON_NAME]" at bounding box center [429, 118] width 46 height 12
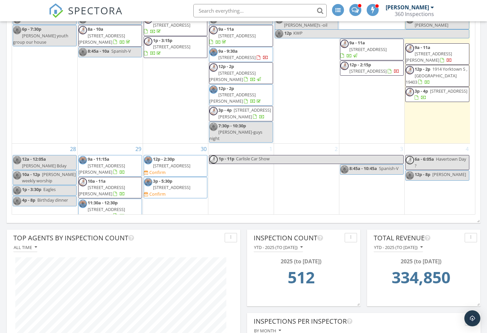
scroll to position [225, 0]
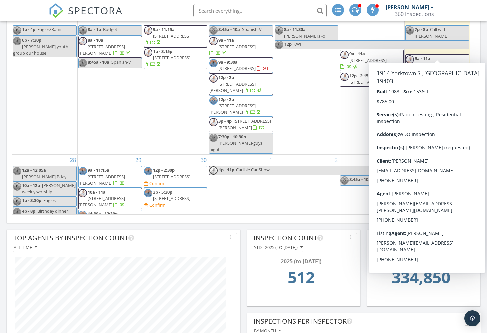
click at [449, 77] on span "1914 Yorktown S , [GEOGRAPHIC_DATA] 19403" at bounding box center [437, 86] width 62 height 19
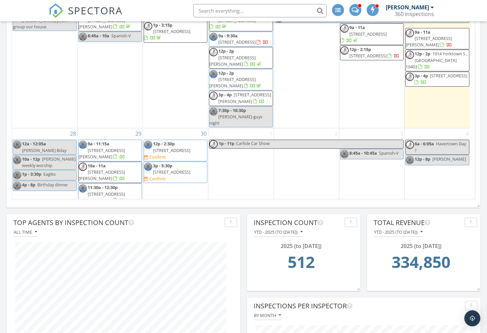
scroll to position [177, 0]
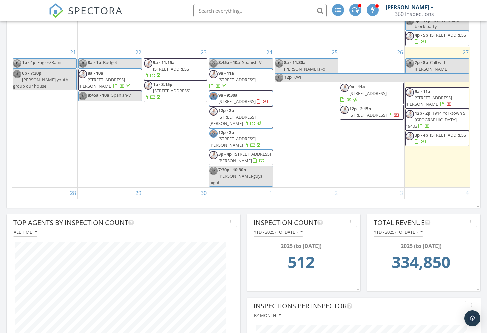
click at [444, 132] on span "[STREET_ADDRESS]" at bounding box center [448, 135] width 37 height 6
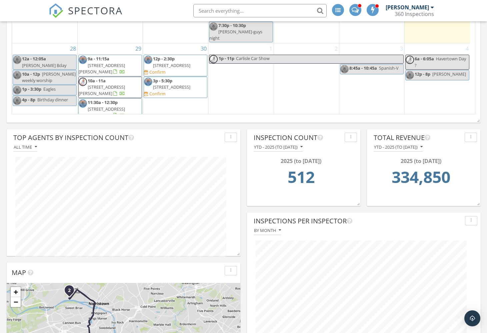
scroll to position [630, 0]
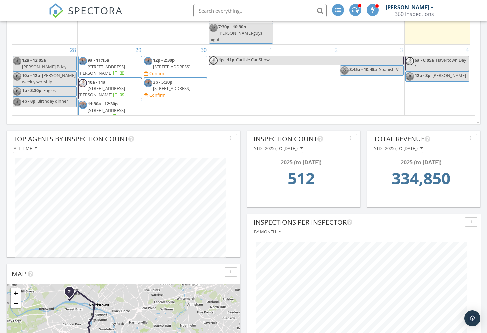
click at [120, 85] on span "[STREET_ADDRESS][PERSON_NAME]" at bounding box center [102, 91] width 46 height 12
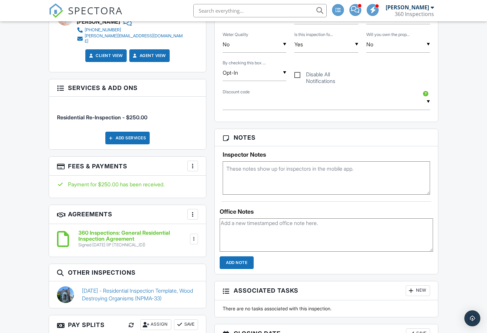
scroll to position [358, 0]
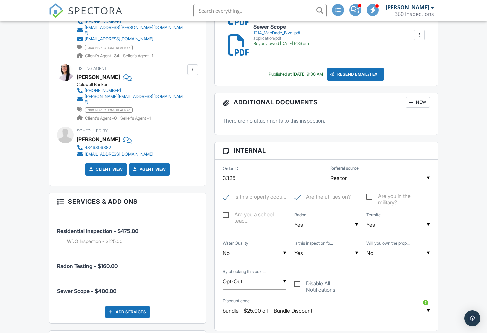
scroll to position [235, 0]
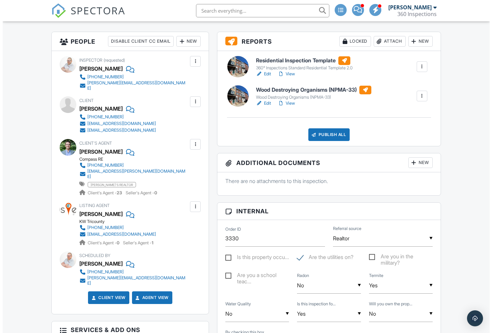
scroll to position [201, 0]
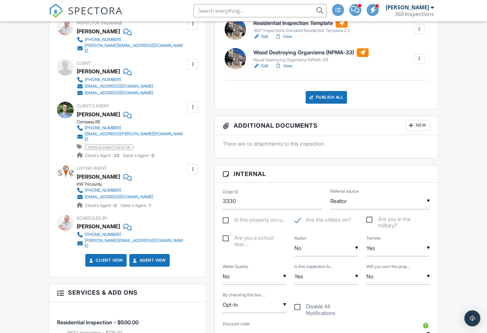
click at [195, 166] on div at bounding box center [193, 169] width 7 height 7
click at [180, 181] on li "Edit" at bounding box center [177, 189] width 34 height 17
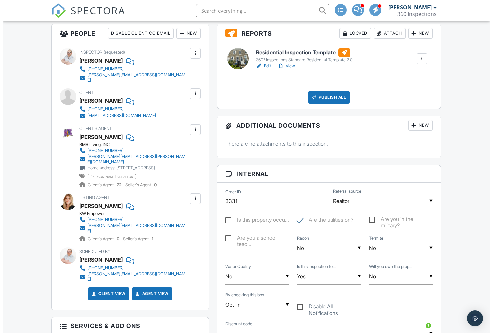
scroll to position [181, 0]
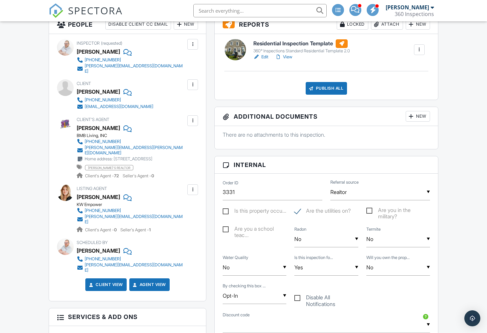
click at [198, 184] on div at bounding box center [193, 189] width 11 height 11
click at [184, 205] on li "Edit" at bounding box center [177, 210] width 34 height 17
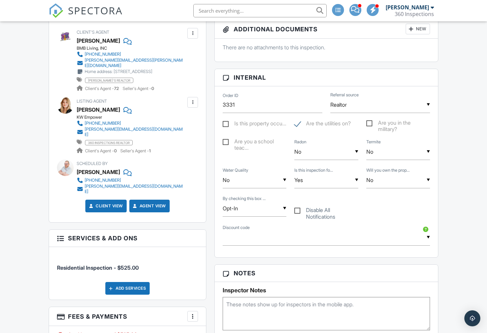
scroll to position [28, 0]
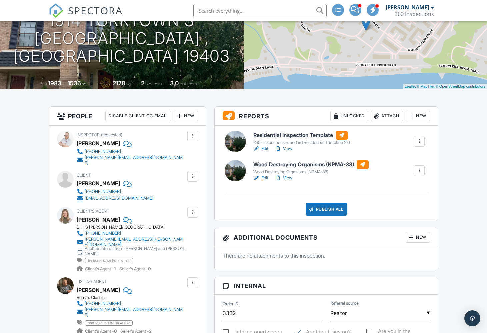
scroll to position [135, 0]
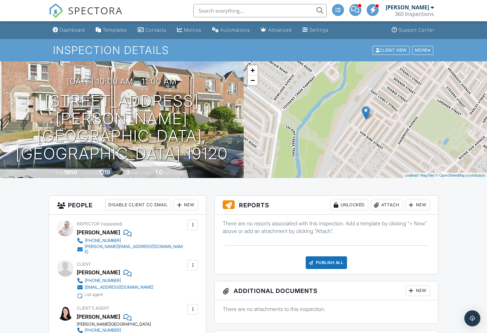
click at [56, 13] on img at bounding box center [56, 10] width 15 height 15
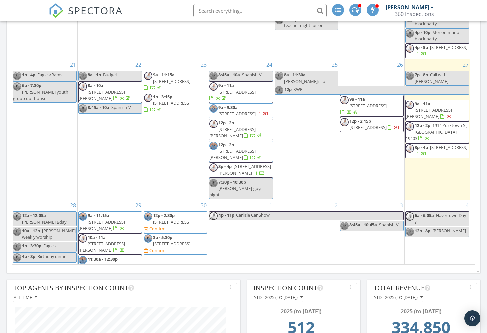
scroll to position [220, 0]
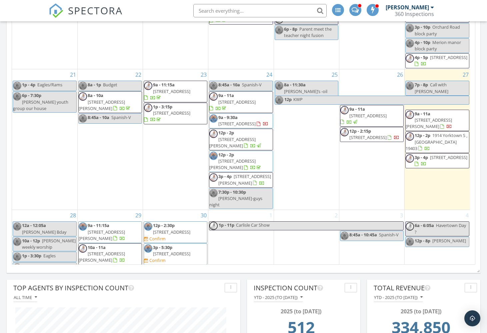
click at [436, 132] on span "1914 Yorktown S , [GEOGRAPHIC_DATA] 19403" at bounding box center [437, 141] width 62 height 19
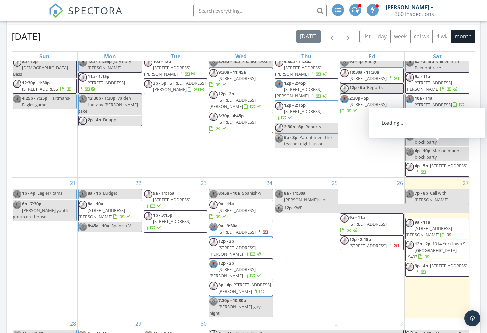
scroll to position [215, 0]
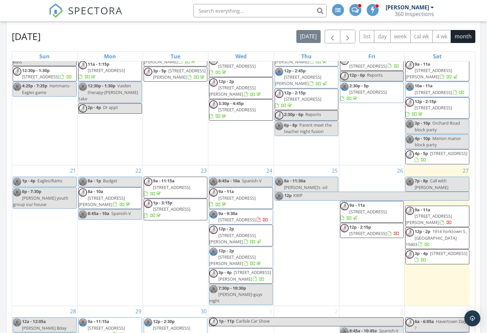
click at [442, 251] on span "[STREET_ADDRESS]" at bounding box center [448, 254] width 37 height 6
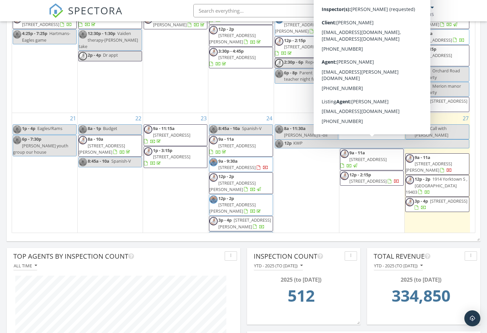
scroll to position [156, 0]
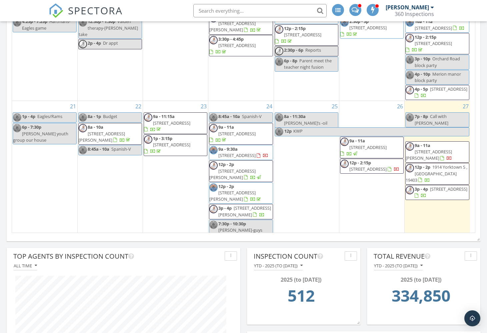
click at [478, 91] on div "[DATE] [DATE] list day week cal wk 4 wk month Sun Mon Tue Wed Thu Fri Sat 31 8a…" at bounding box center [244, 70] width 474 height 337
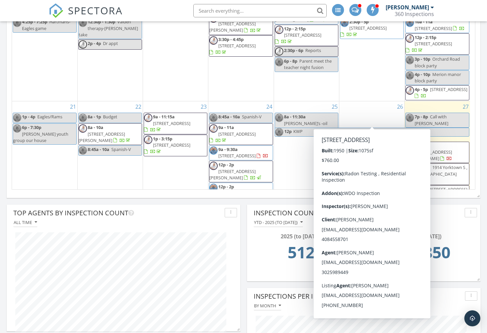
scroll to position [124, 0]
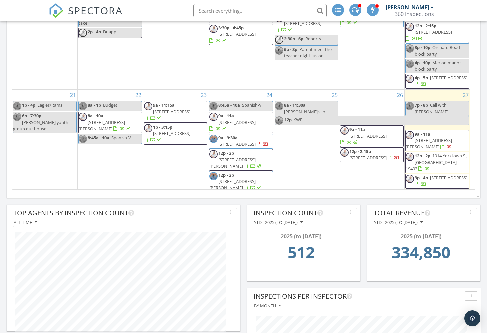
click at [476, 86] on div "[DATE] [DATE] list day week cal wk 4 wk month Sun Mon Tue Wed Thu Fri Sat 31 8a…" at bounding box center [244, 26] width 474 height 337
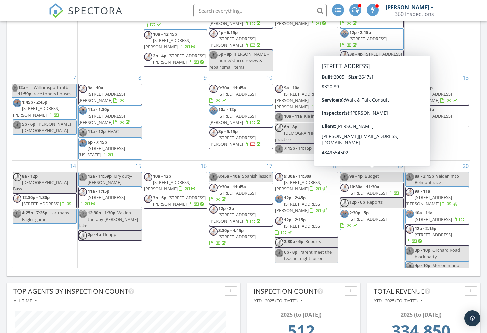
scroll to position [236, 0]
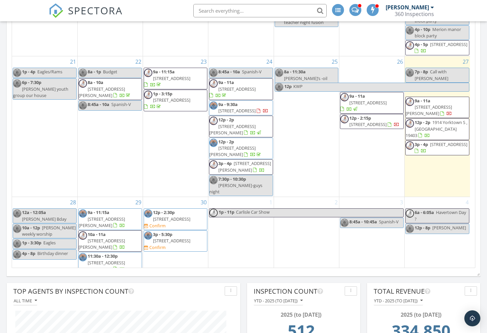
click at [56, 9] on img at bounding box center [56, 10] width 15 height 15
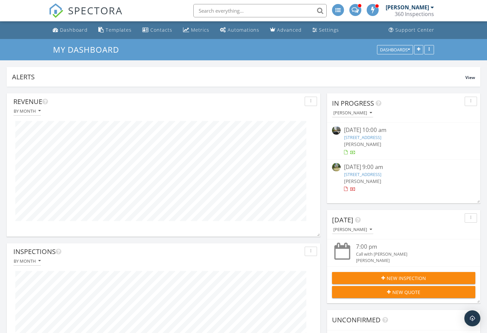
click at [91, 11] on span "SPECTORA" at bounding box center [95, 10] width 55 height 14
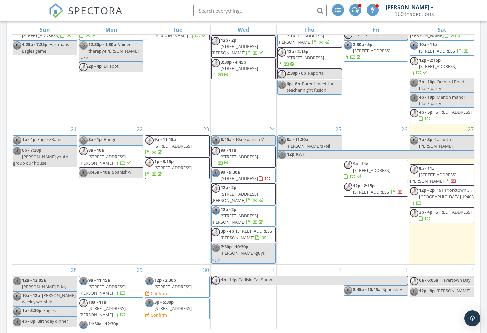
scroll to position [560, 0]
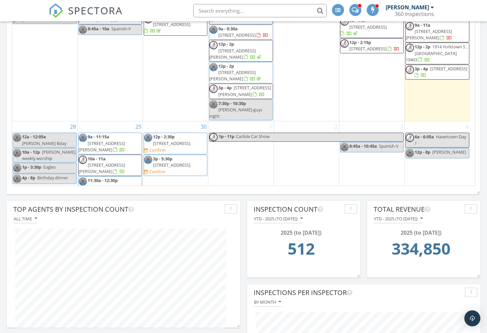
click at [60, 14] on img at bounding box center [56, 10] width 15 height 15
